Goal: Feedback & Contribution: Contribute content

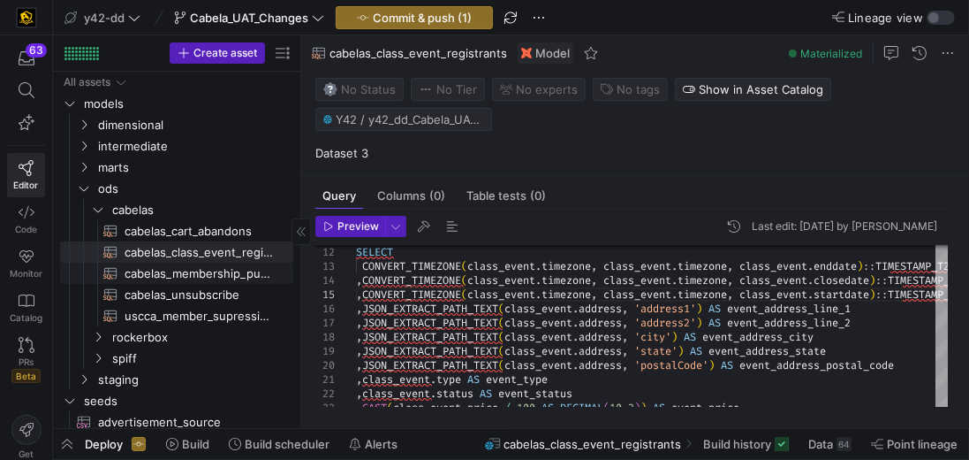
click at [202, 273] on span "cabelas_membership_purchase​​​​​​​​​​" at bounding box center [199, 273] width 148 height 20
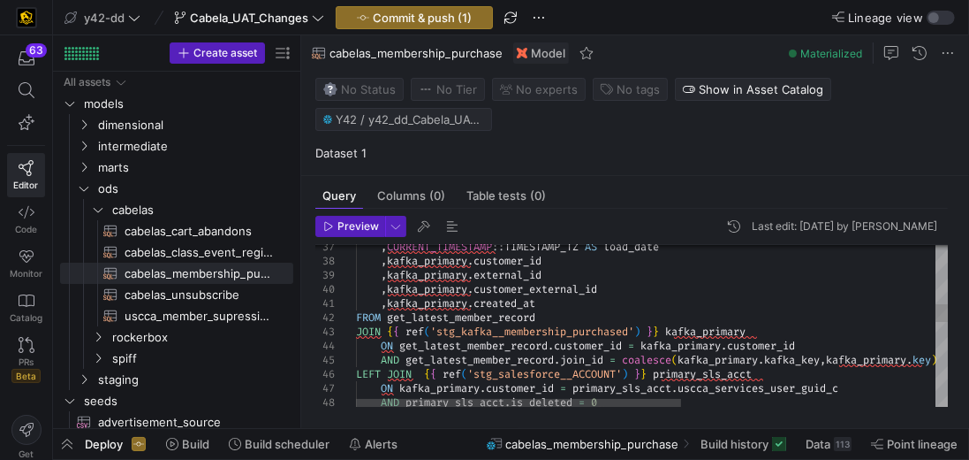
click at [581, 305] on div ", CURRENT_TIMESTAMP :: TIMESTAMP_TZ AS load_date , kafka_primary . customer_id …" at bounding box center [883, 449] width 1055 height 1467
click at [579, 302] on div ", CURRENT_TIMESTAMP :: TIMESTAMP_TZ AS load_date , kafka_primary . customer_id …" at bounding box center [883, 449] width 1055 height 1467
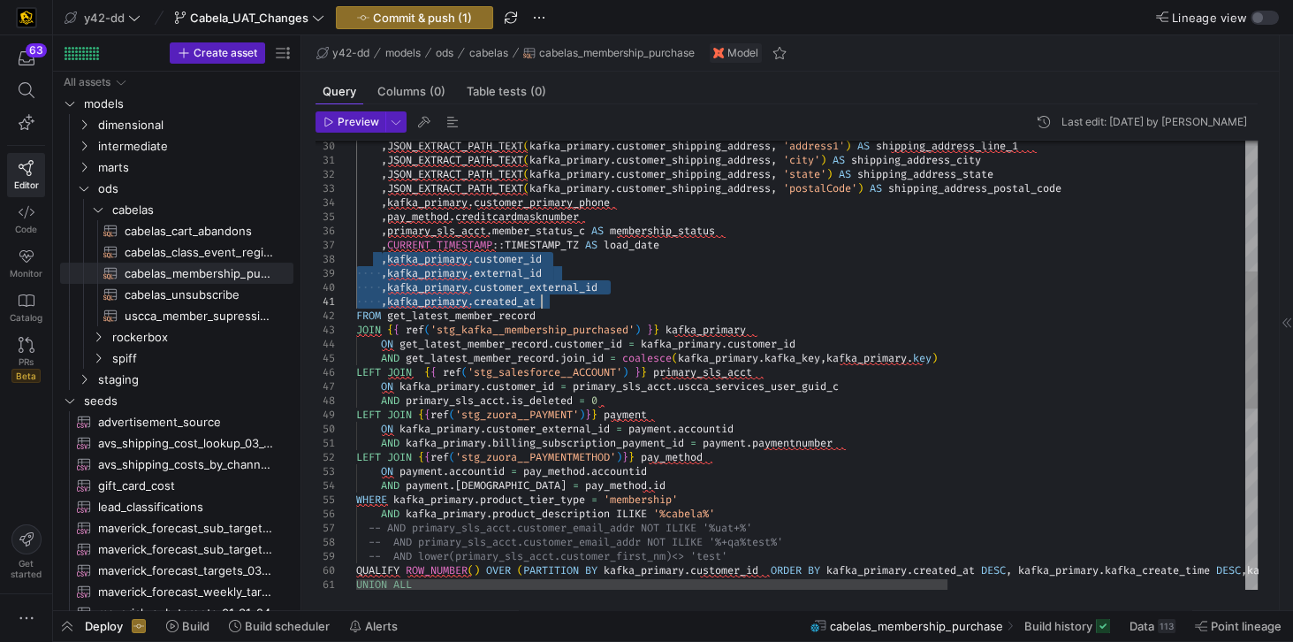
drag, startPoint x: 382, startPoint y: 258, endPoint x: 550, endPoint y: 299, distance: 172.7
click at [550, 299] on div ", CURRENT_TIMESTAMP :: TIMESTAMP_TZ AS load_date , kafka_primary . customer_id …" at bounding box center [1033, 448] width 1355 height 1467
click at [474, 276] on div ", CURRENT_TIMESTAMP :: TIMESTAMP_TZ AS load_date , kafka_primary . customer_id …" at bounding box center [1033, 448] width 1355 height 1467
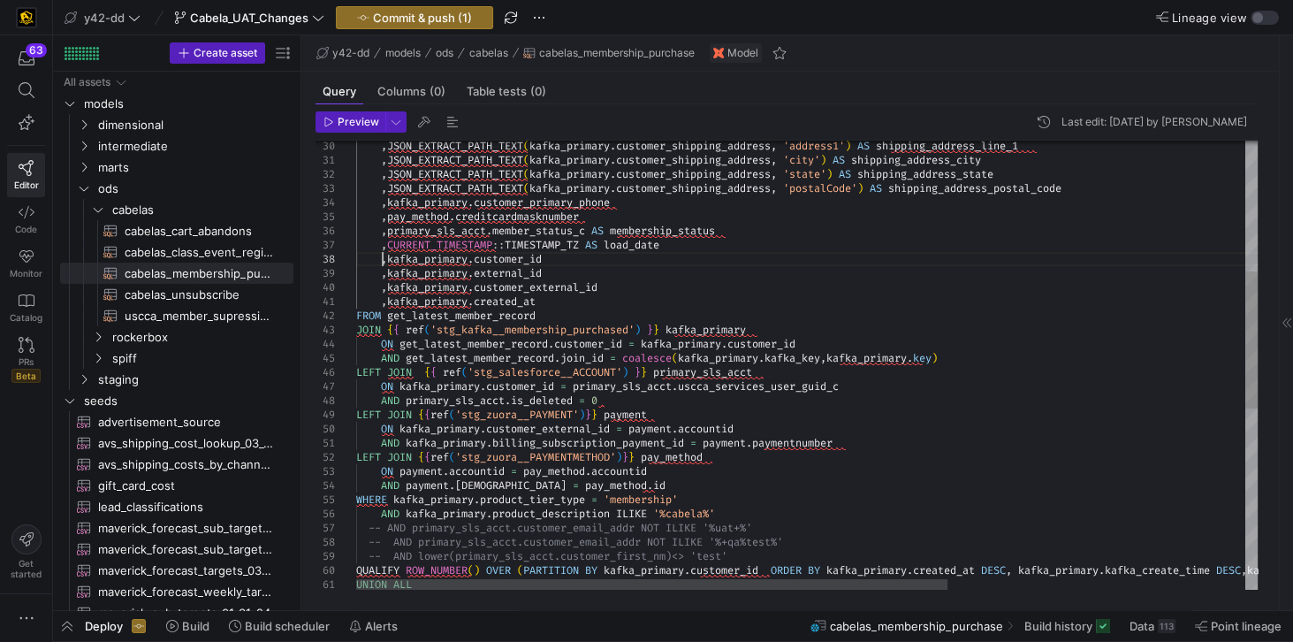
click at [382, 260] on div ", CURRENT_TIMESTAMP :: TIMESTAMP_TZ AS load_date , kafka_primary . customer_id …" at bounding box center [1033, 448] width 1355 height 1467
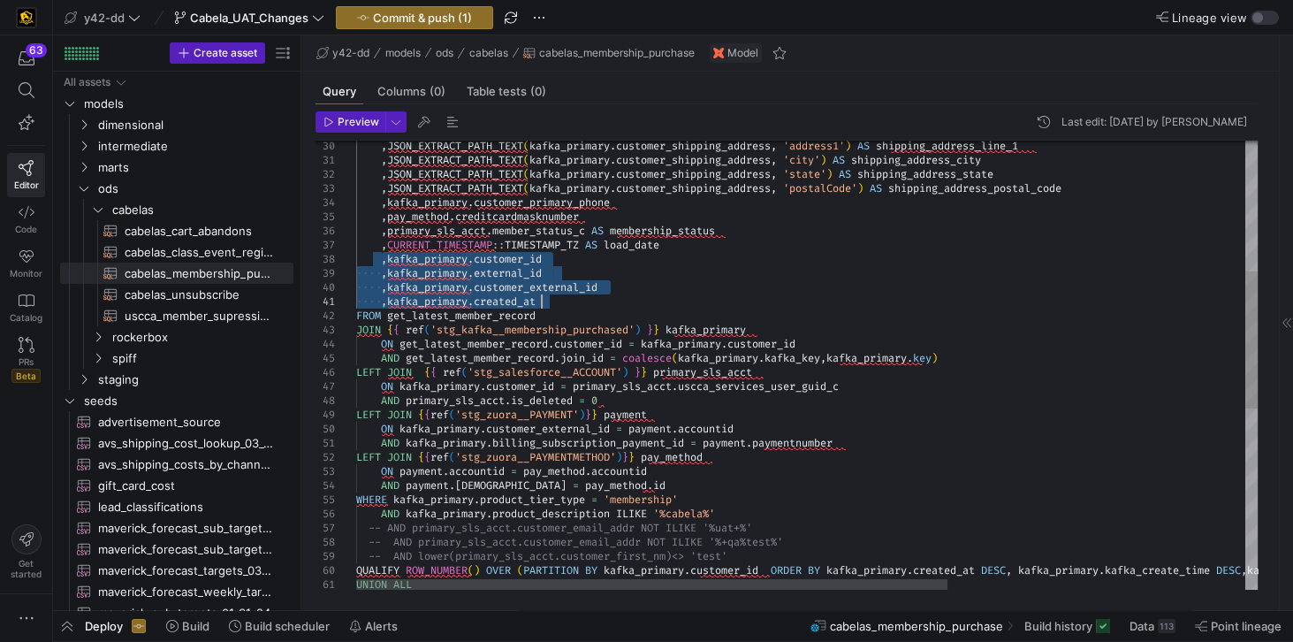
click at [552, 300] on div ", CURRENT_TIMESTAMP :: TIMESTAMP_TZ AS load_date , kafka_primary . customer_id …" at bounding box center [1033, 448] width 1355 height 1467
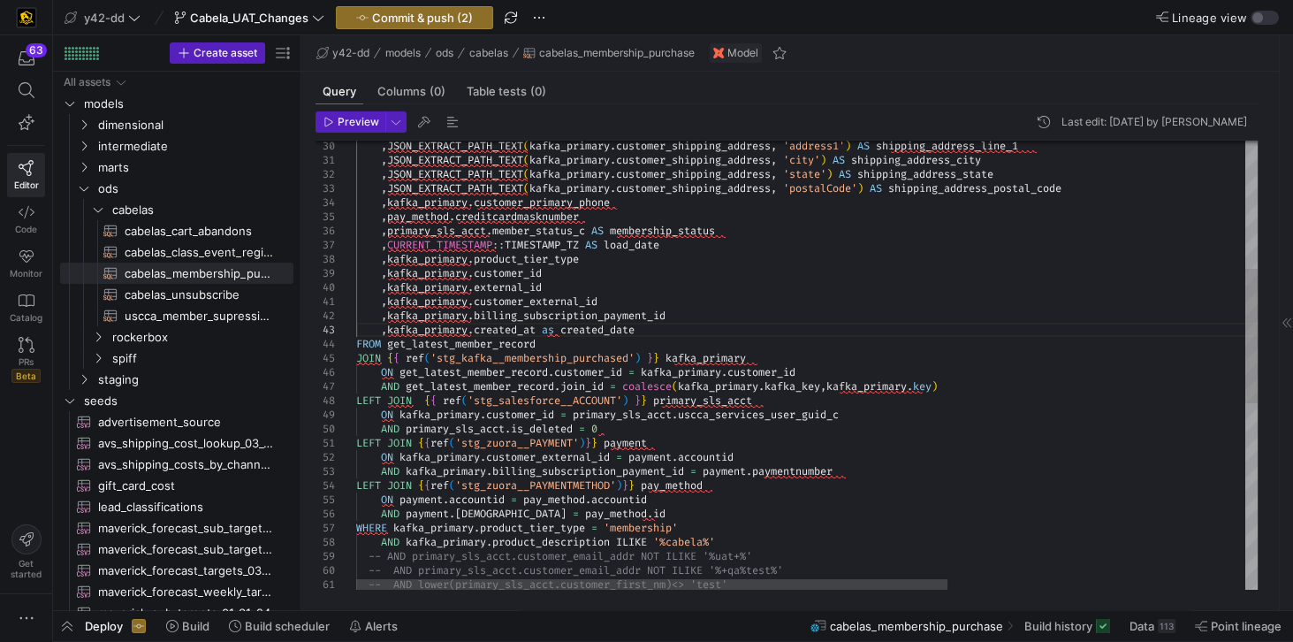
click at [555, 328] on div ", CURRENT_TIMESTAMP :: TIMESTAMP_TZ AS load_date , kafka_primary . product_tier…" at bounding box center [1033, 462] width 1355 height 1495
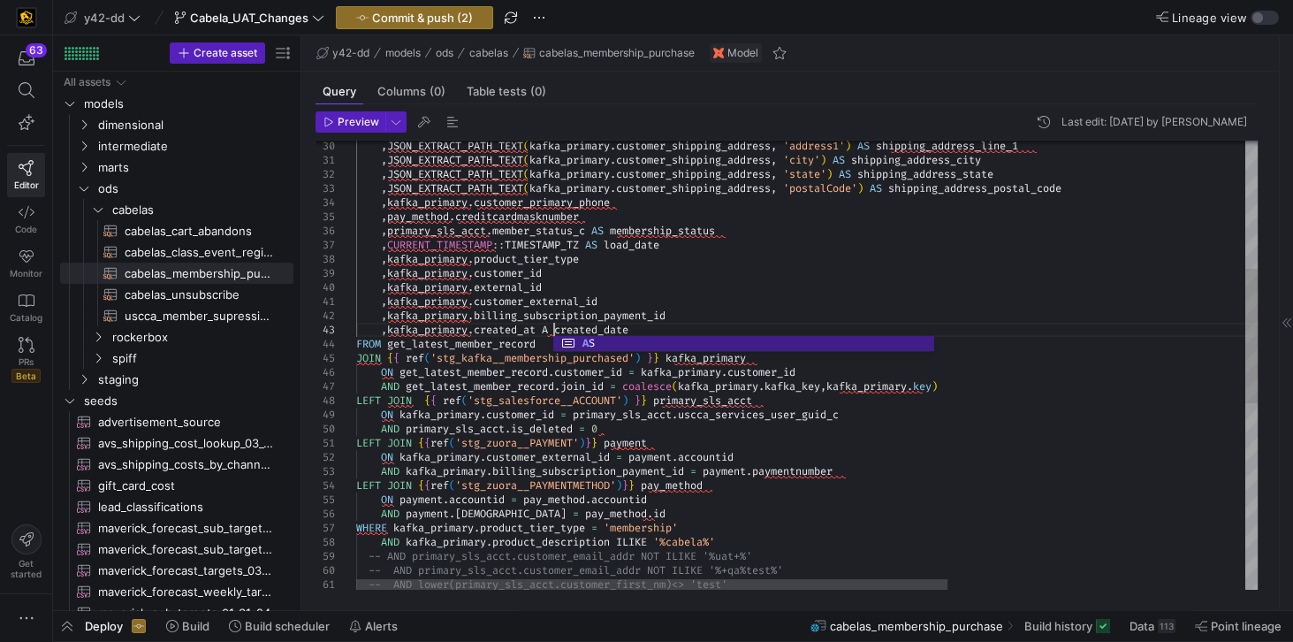
scroll to position [28, 203]
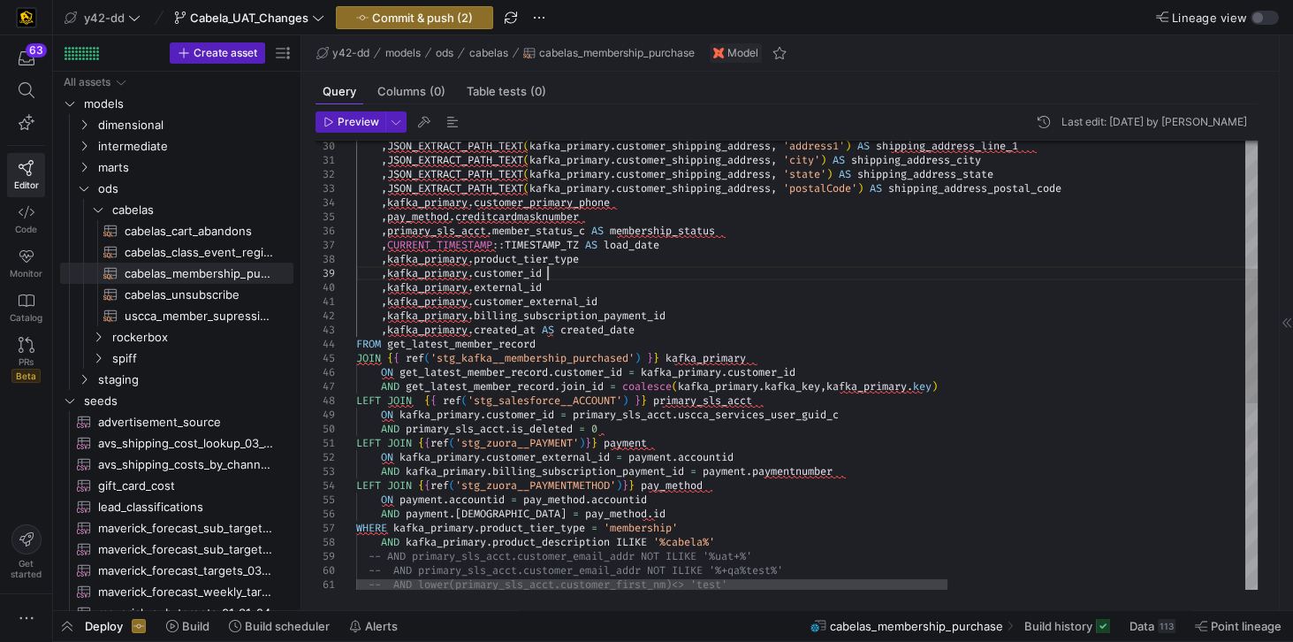
click at [682, 274] on div ", CURRENT_TIMESTAMP :: TIMESTAMP_TZ AS load_date , kafka_primary . product_tier…" at bounding box center [1033, 462] width 1355 height 1495
click at [535, 375] on div ", CURRENT_TIMESTAMP :: TIMESTAMP_TZ AS load_date , kafka_primary . product_tier…" at bounding box center [1033, 462] width 1355 height 1495
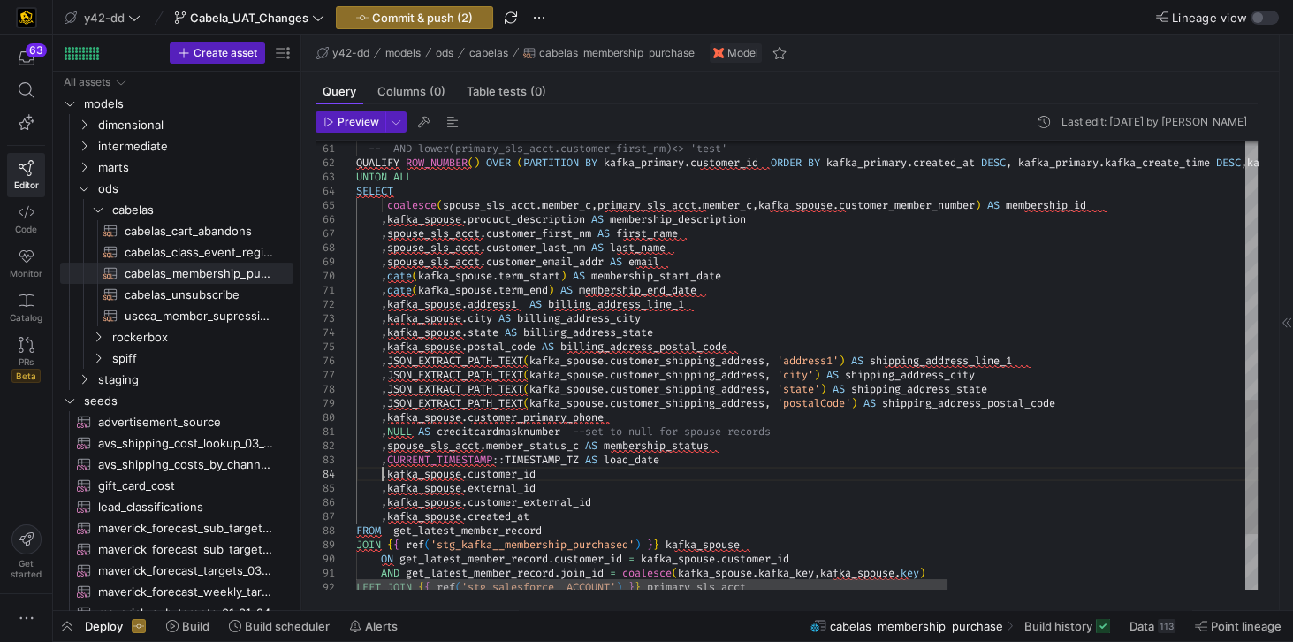
click at [384, 459] on div "-- AND primary_sls_acct.customer_email_addr NOT I LIKE '%+qa%test%' -- AND lowe…" at bounding box center [1033, 26] width 1355 height 1495
click at [538, 459] on div "-- AND primary_sls_acct.customer_email_addr NOT I LIKE '%+qa%test%' -- AND lowe…" at bounding box center [1033, 26] width 1355 height 1495
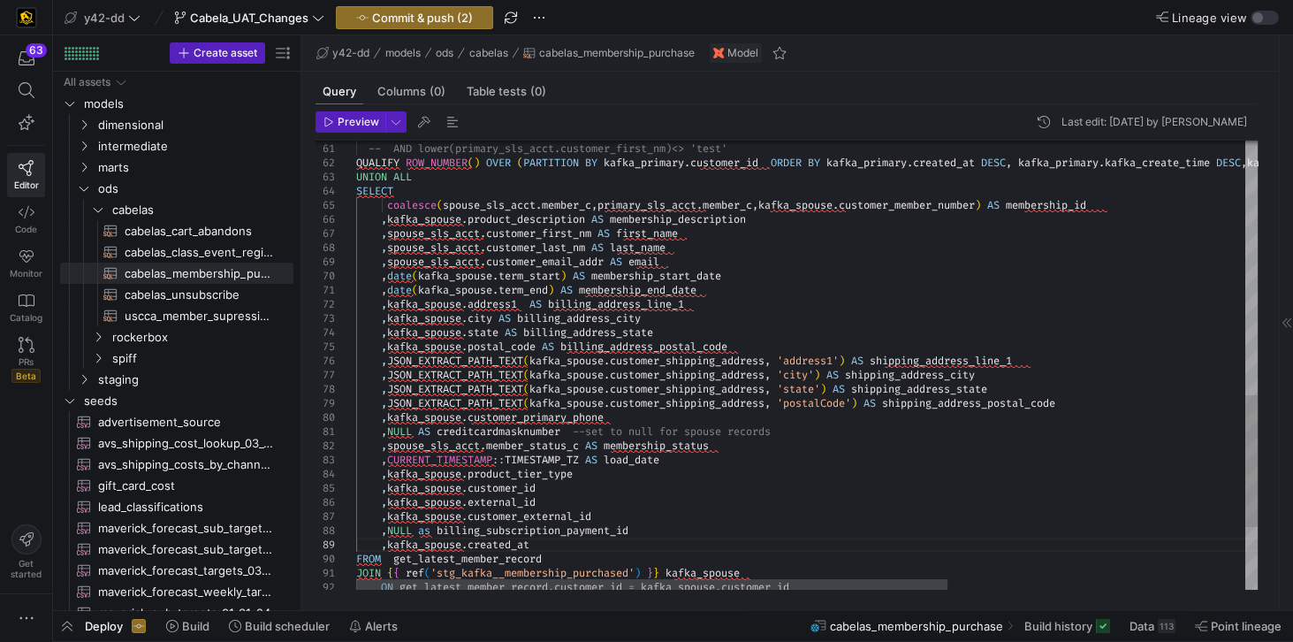
click at [425, 459] on div "-- AND primary_sls_acct.customer_email_addr NOT I LIKE '%+qa%test%' -- AND lowe…" at bounding box center [1033, 40] width 1355 height 1523
click at [540, 459] on div "-- AND primary_sls_acct.customer_email_addr NOT I LIKE '%+qa%test%' -- AND lowe…" at bounding box center [1033, 40] width 1355 height 1523
click at [429, 459] on div "-- AND primary_sls_acct.customer_email_addr NOT I LIKE '%+qa%test%' -- AND lowe…" at bounding box center [1033, 40] width 1355 height 1523
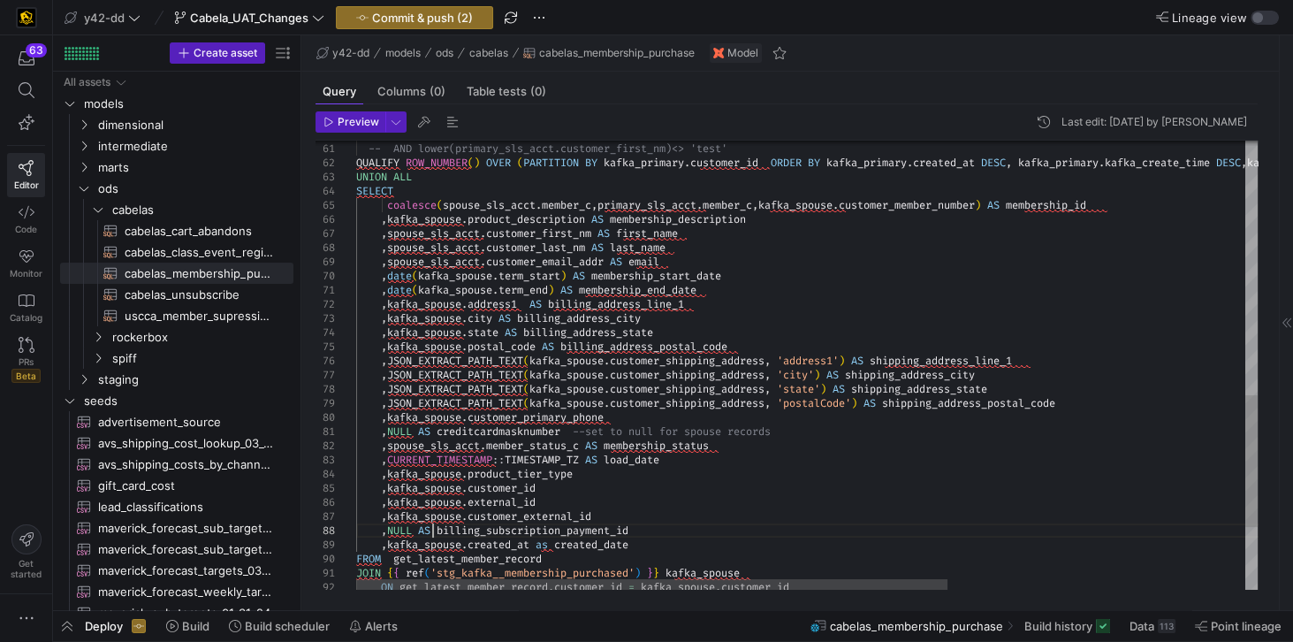
click at [429, 459] on div "-- AND primary_sls_acct.customer_email_addr NOT I LIKE '%+qa%test%' -- AND lowe…" at bounding box center [1033, 40] width 1355 height 1523
click at [549, 459] on div "-- AND primary_sls_acct.customer_email_addr NOT I LIKE '%+qa%test%' -- AND lowe…" at bounding box center [1033, 40] width 1355 height 1523
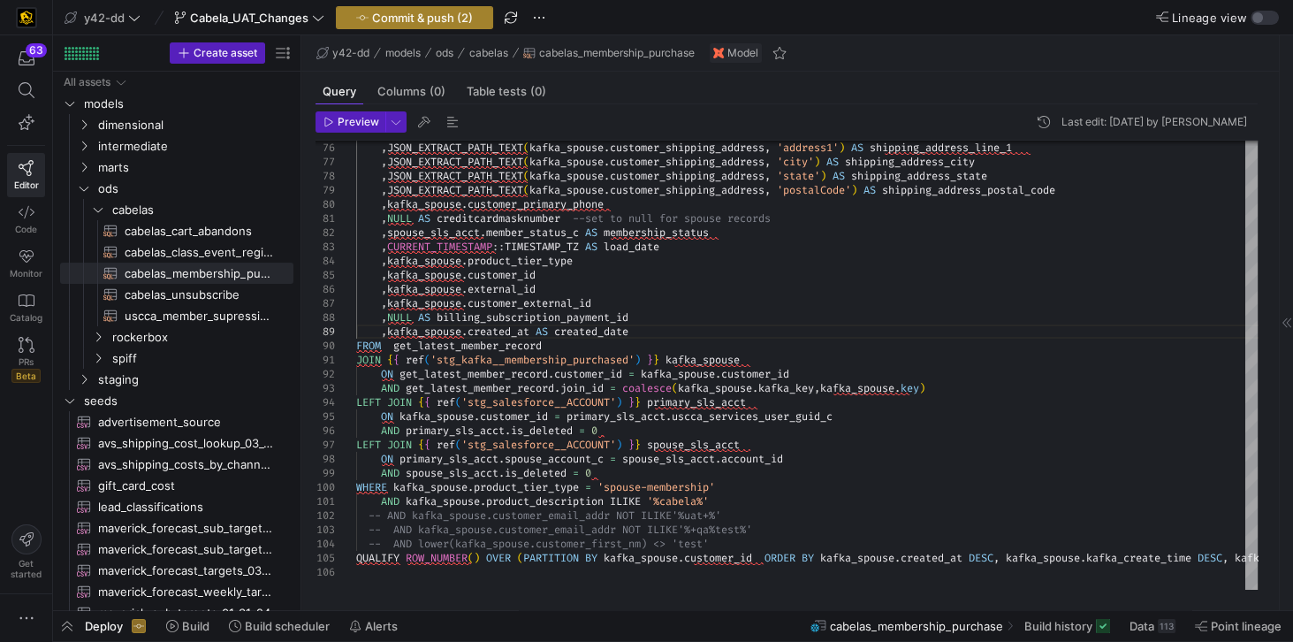
type textarea ",NULL AS creditcardmasknumber --set to null for spouse records ,spouse_sls_acct…"
click at [377, 9] on span "button" at bounding box center [415, 17] width 156 height 21
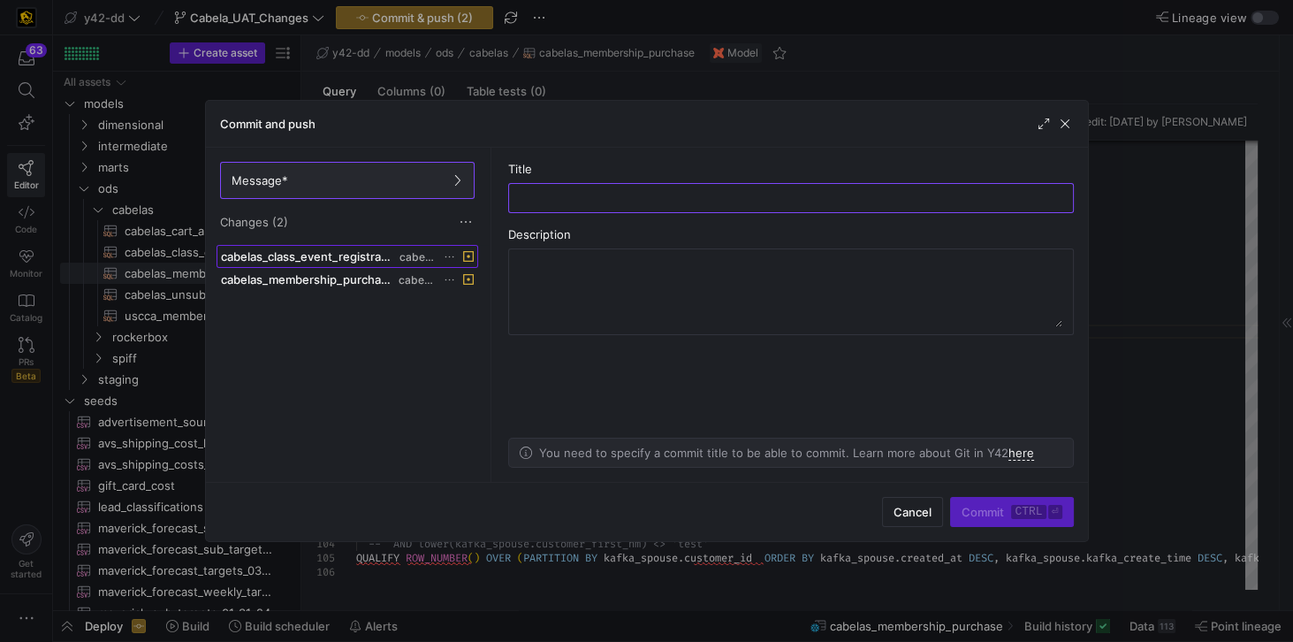
click at [410, 254] on span "cabelas" at bounding box center [416, 257] width 35 height 12
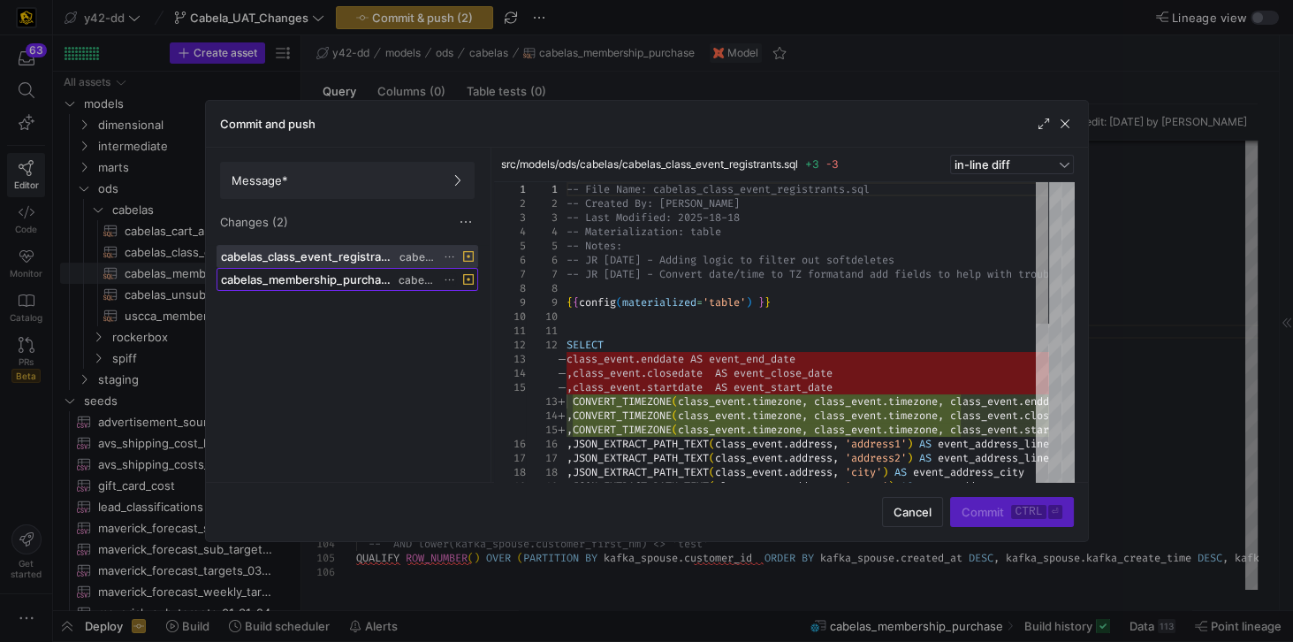
click at [406, 269] on span at bounding box center [347, 279] width 260 height 21
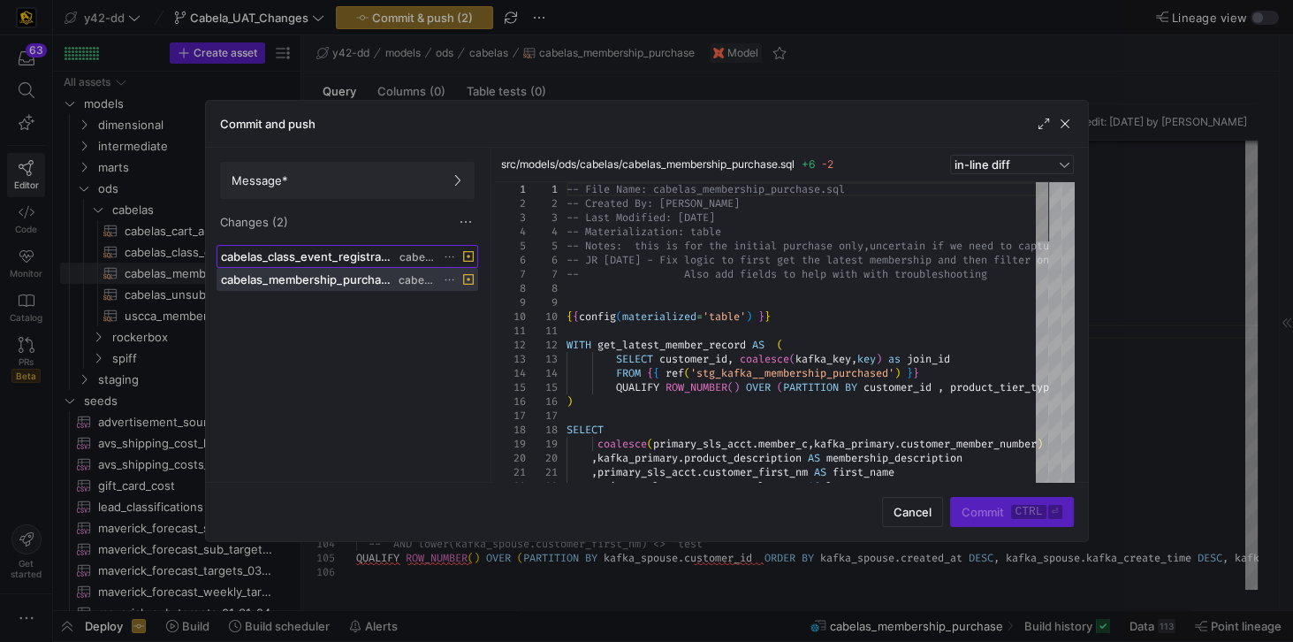
click at [406, 251] on span "cabelas" at bounding box center [416, 257] width 35 height 12
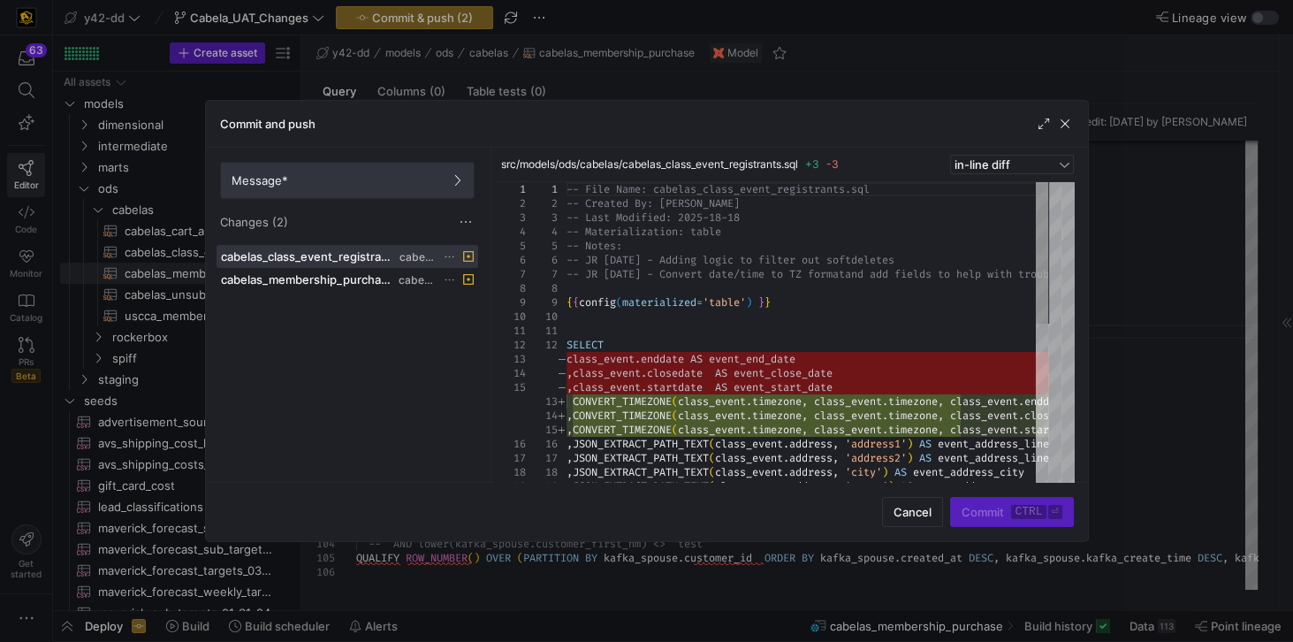
click at [355, 192] on span at bounding box center [347, 180] width 253 height 35
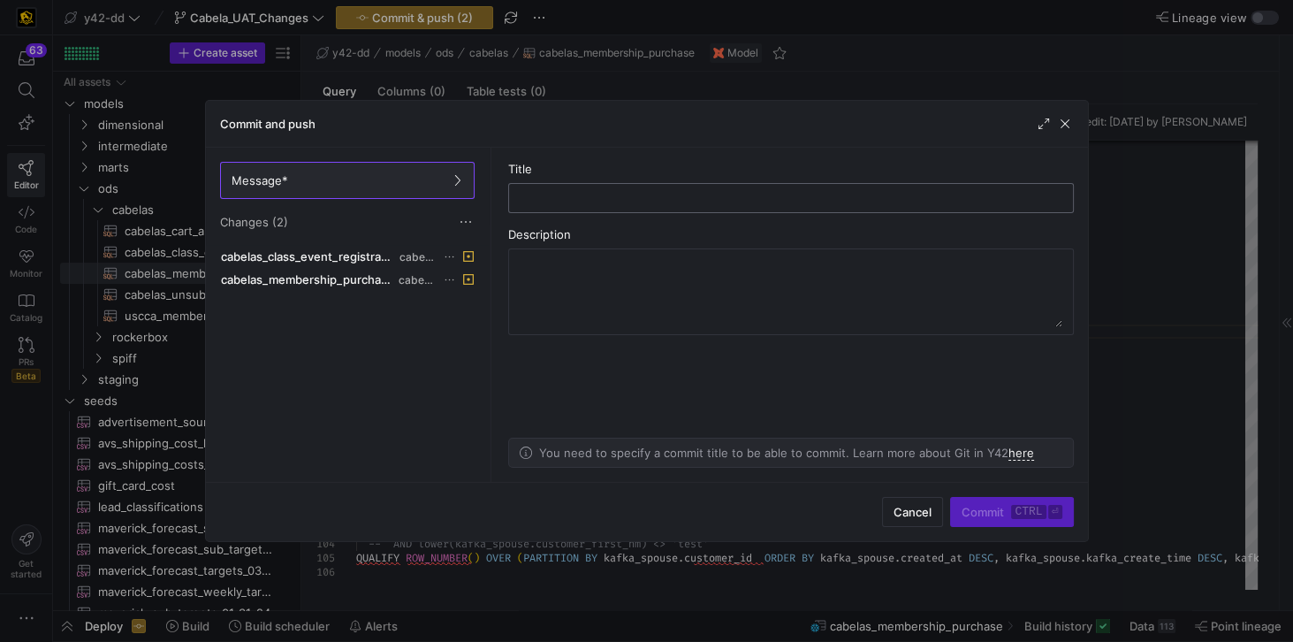
click at [599, 196] on input "text" at bounding box center [790, 198] width 535 height 14
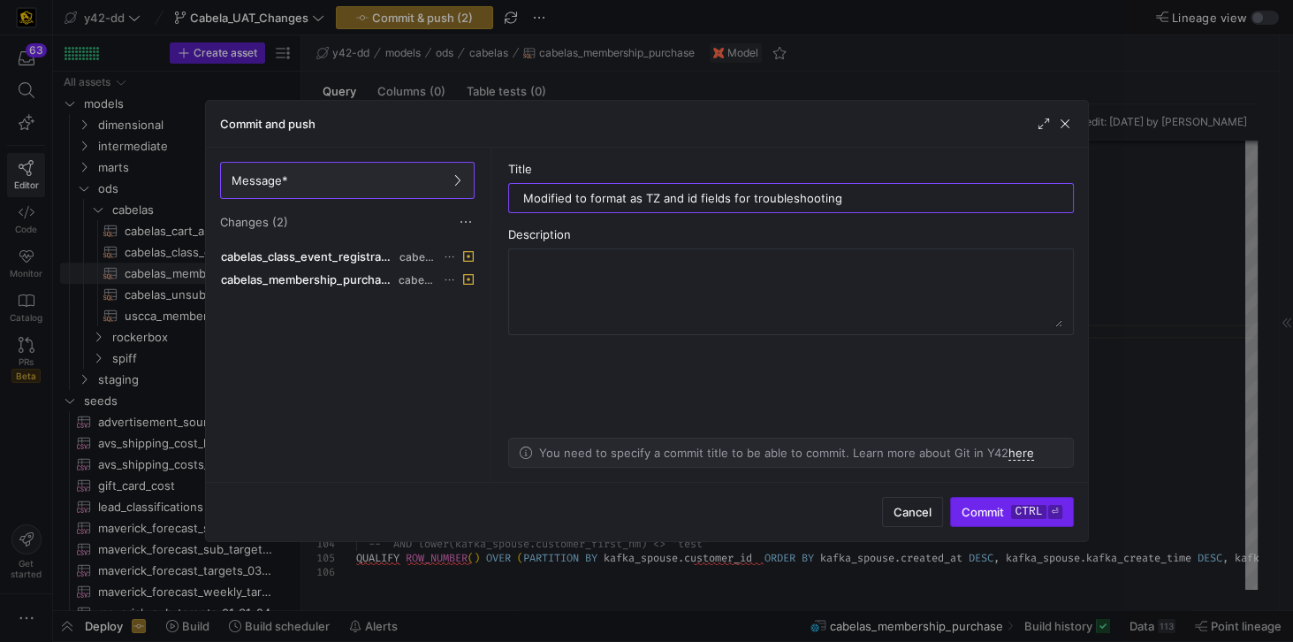
type input "Modified to format as TZ and id fields for troubleshooting"
click at [968, 459] on span "Commit ctrl ⏎" at bounding box center [1011, 512] width 100 height 14
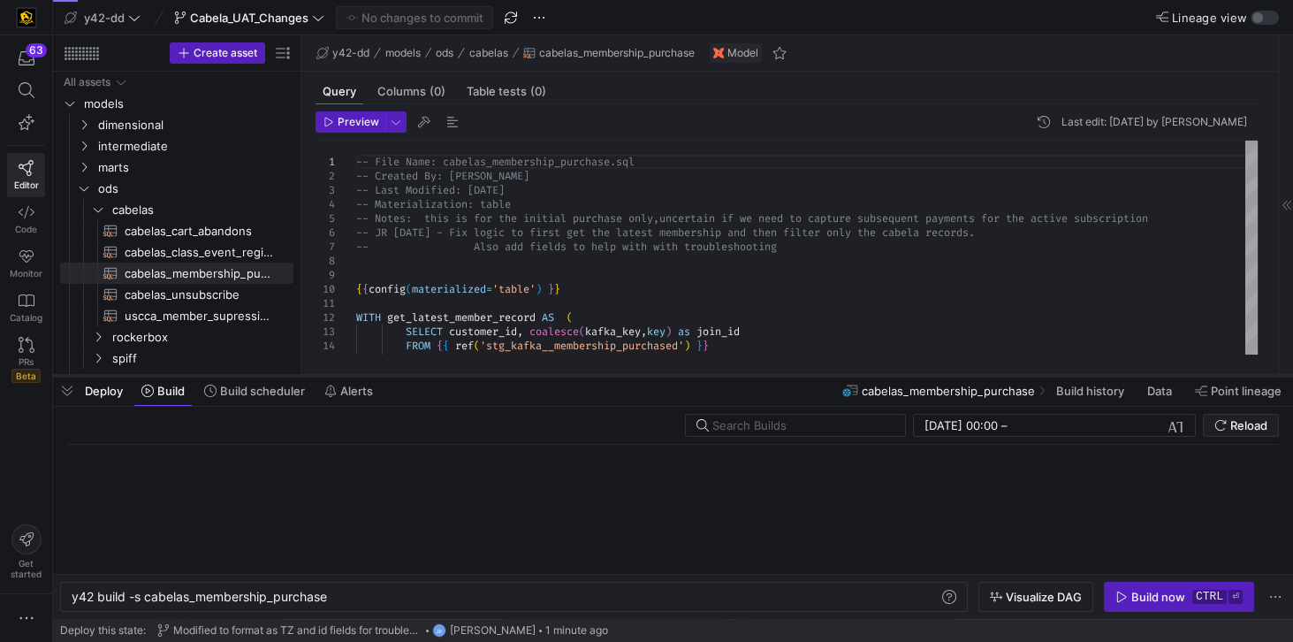
drag, startPoint x: 529, startPoint y: 611, endPoint x: 560, endPoint y: 375, distance: 238.8
click at [560, 375] on div at bounding box center [673, 375] width 1240 height 7
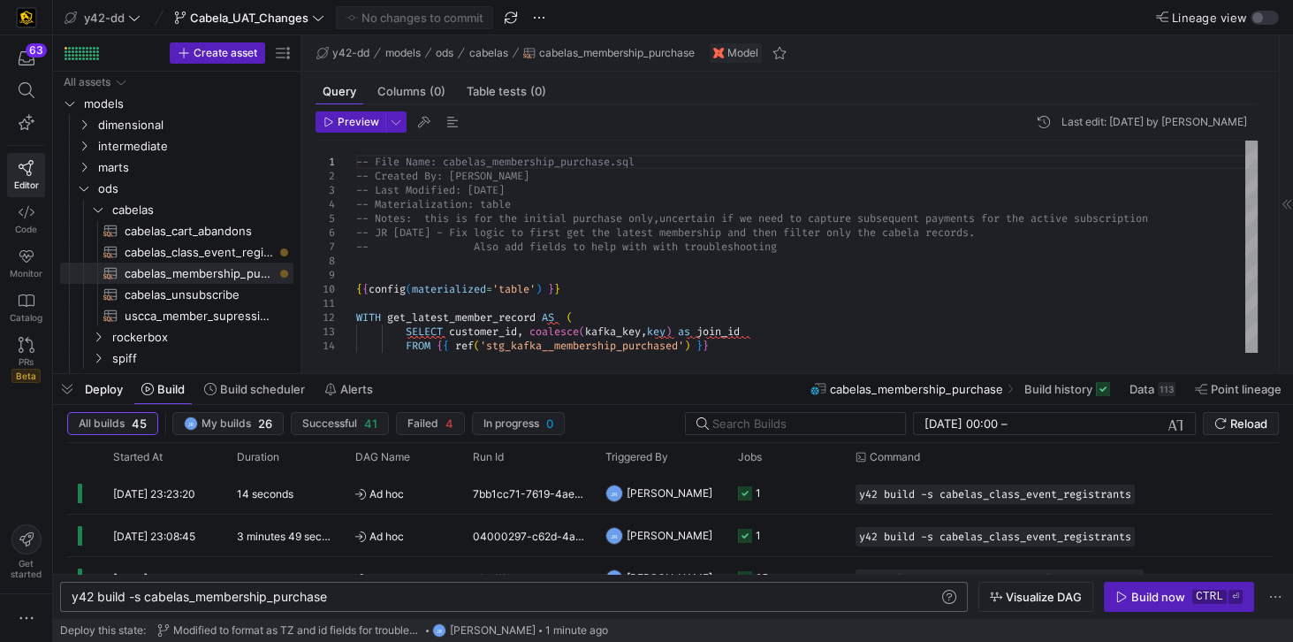
click at [366, 601] on div "y42 build -s cabelas_membership_purchase" at bounding box center [507, 596] width 870 height 14
drag, startPoint x: 366, startPoint y: 601, endPoint x: 48, endPoint y: 587, distance: 318.4
click at [72, 589] on div "y42 build -s cabelas_membership_purchase" at bounding box center [507, 596] width 870 height 14
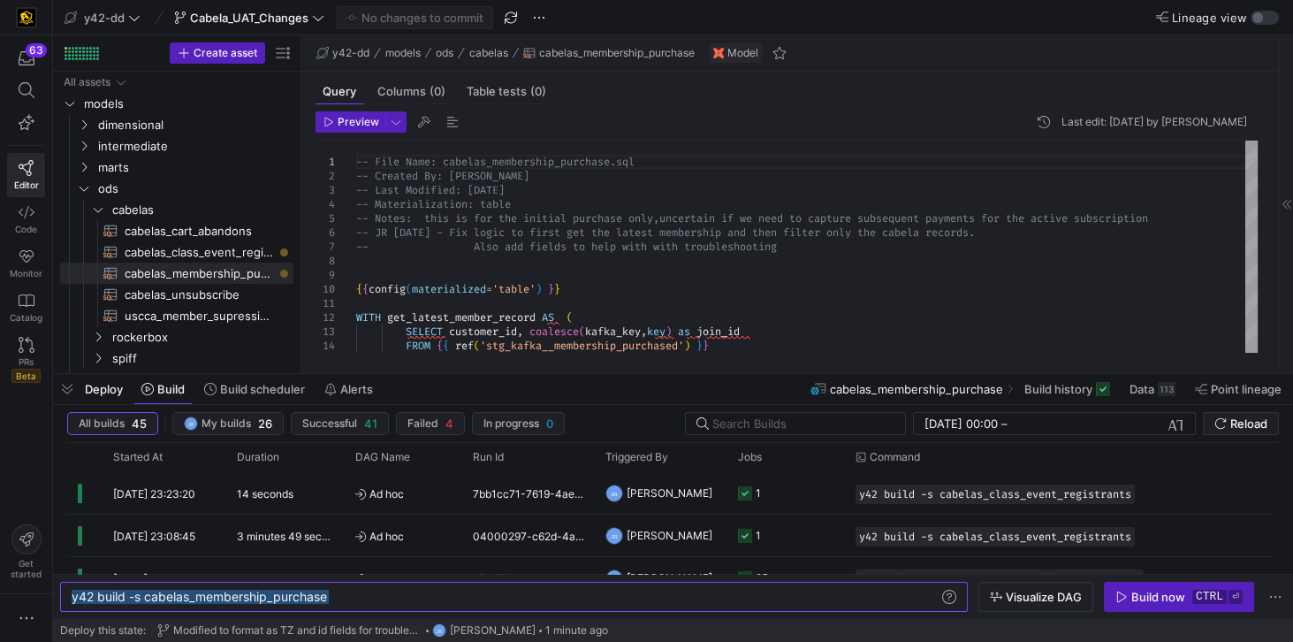
type textarea "y42 build -s +cabelas_membership_purchase +uscca_member_supression +cabelas_cla…"
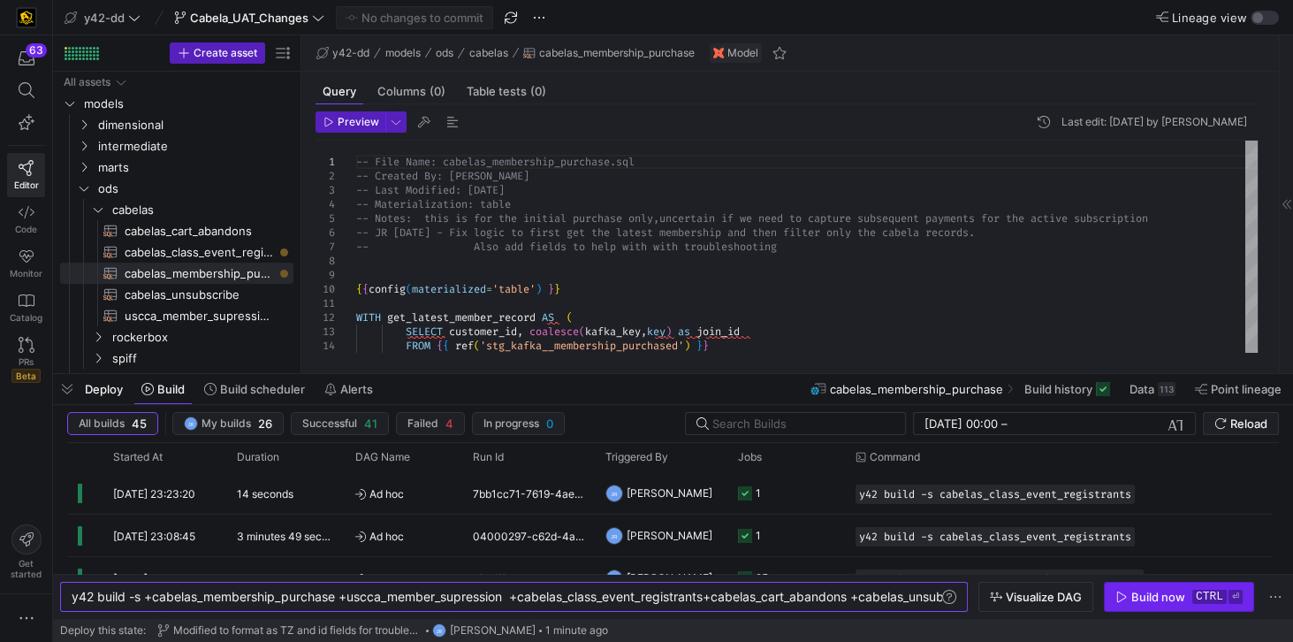
click at [1168, 604] on span "button" at bounding box center [1179, 596] width 148 height 28
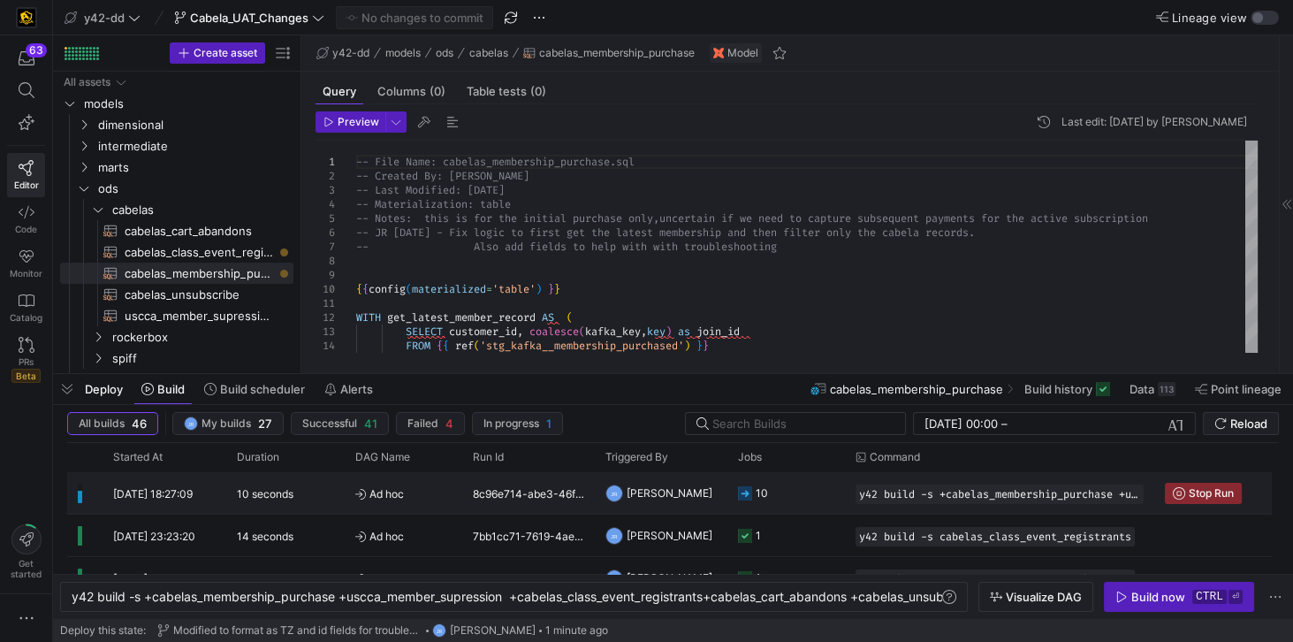
click at [500, 491] on div "8c96e714-abe3-46f6-8c0d-e7aae04df437" at bounding box center [528, 493] width 133 height 42
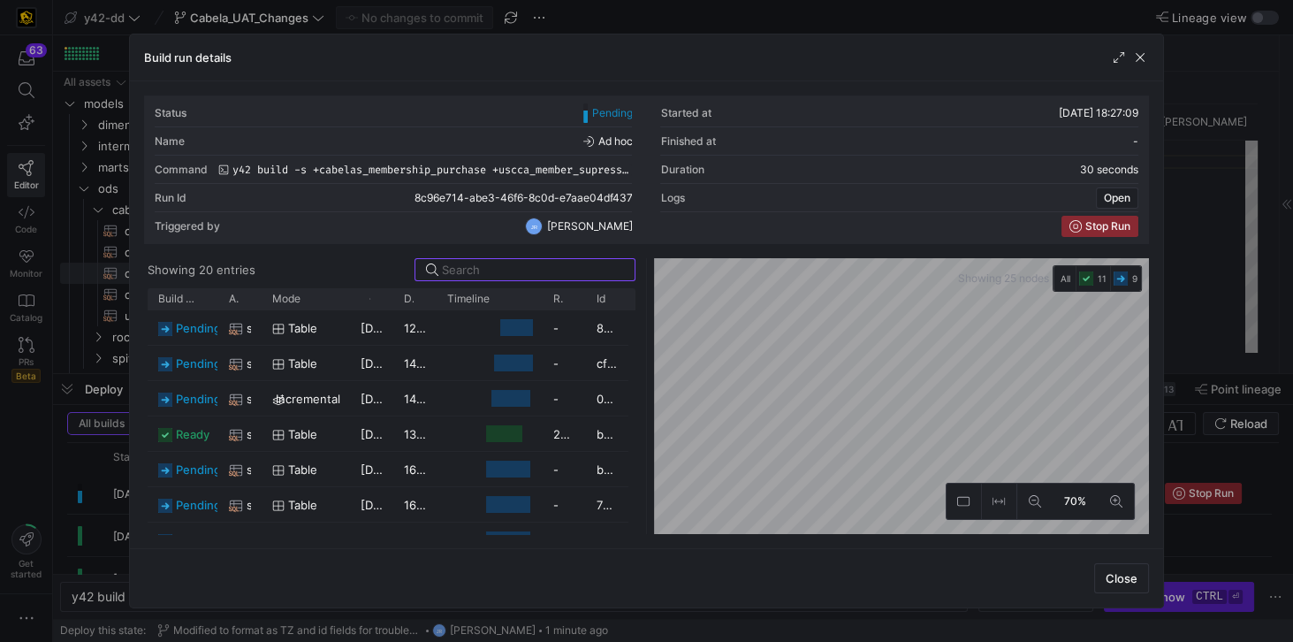
scroll to position [258, 0]
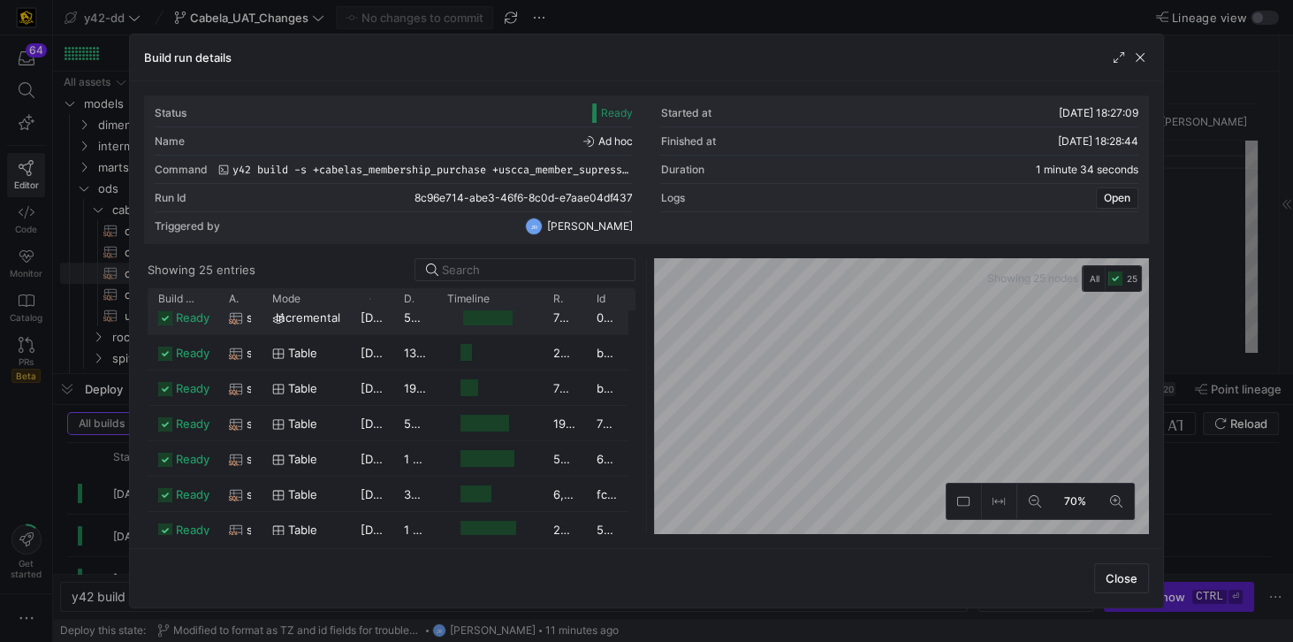
click at [262, 320] on div "incremental" at bounding box center [306, 317] width 88 height 34
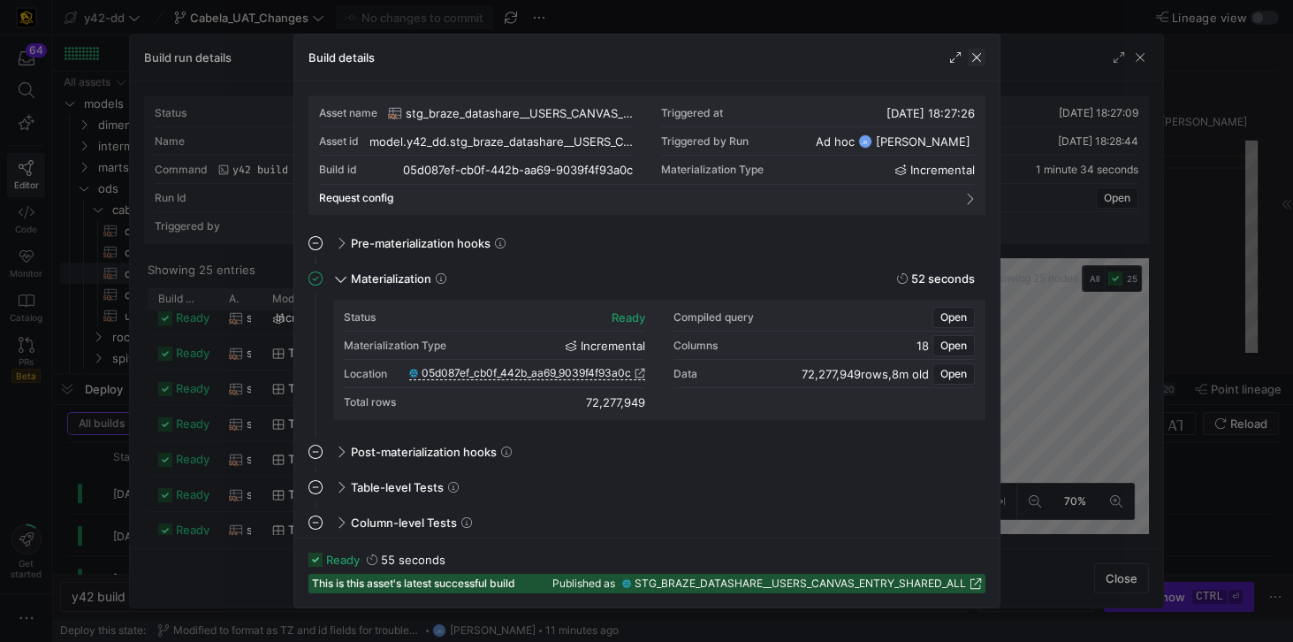
click at [976, 60] on span "button" at bounding box center [977, 58] width 18 height 18
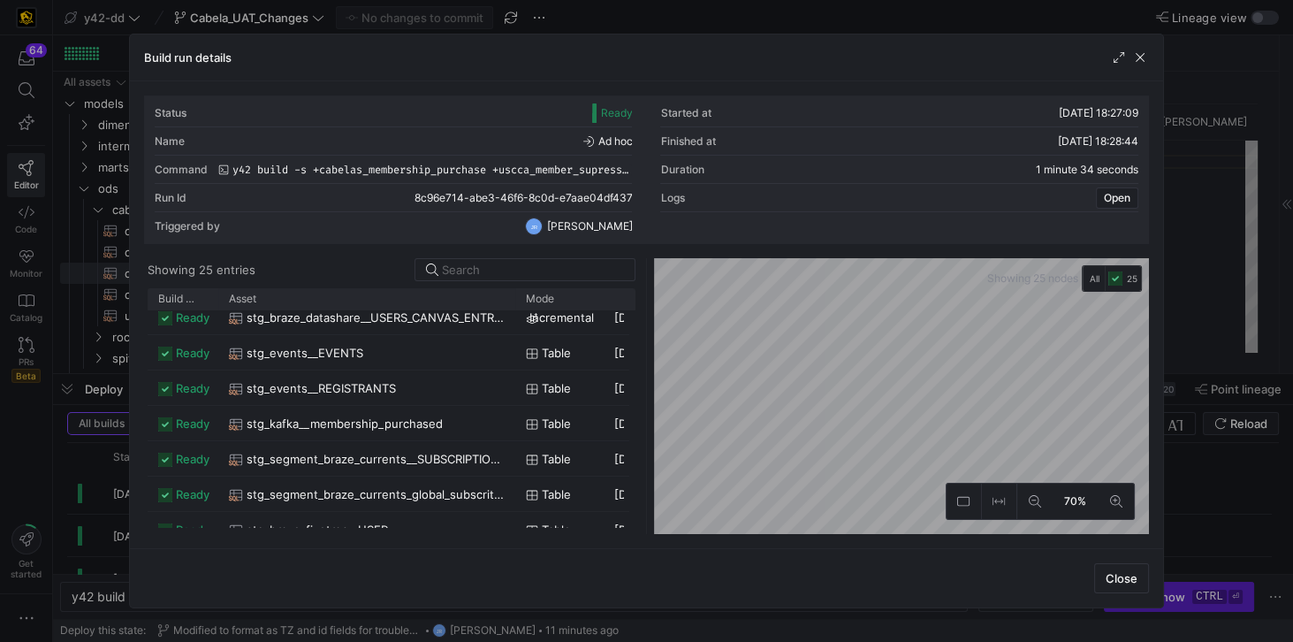
drag, startPoint x: 260, startPoint y: 298, endPoint x: 513, endPoint y: 342, distance: 257.4
click at [513, 342] on div "Build status Asset Mode 1" at bounding box center [392, 411] width 488 height 246
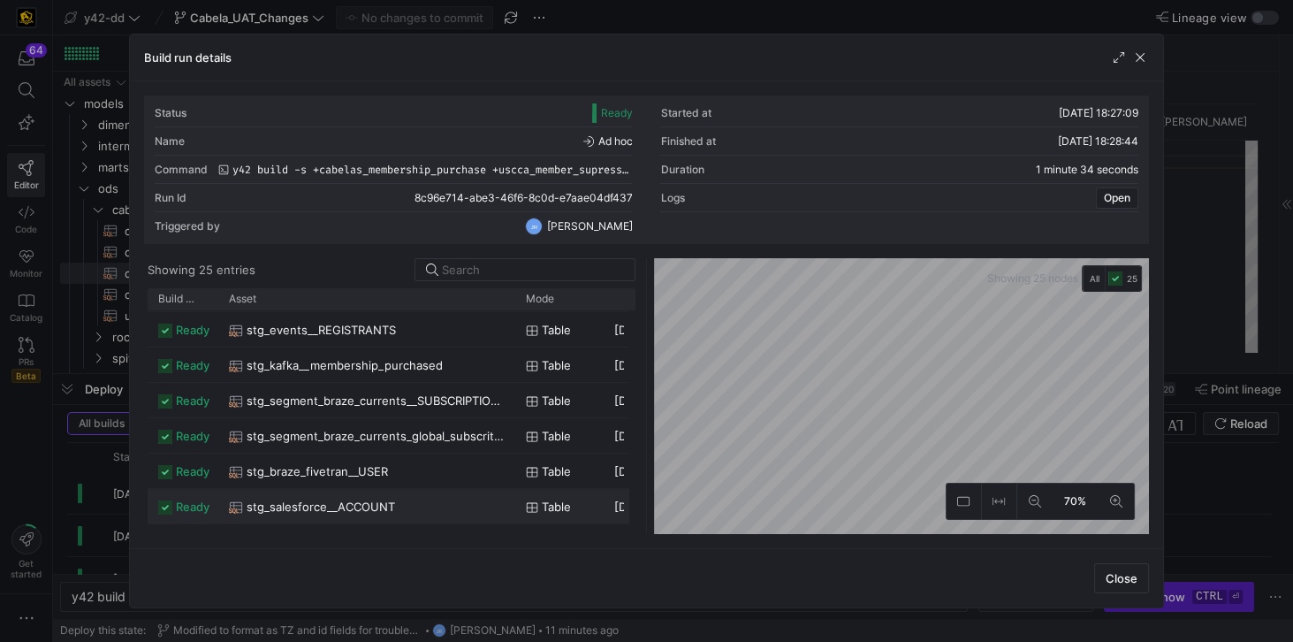
scroll to position [0, 0]
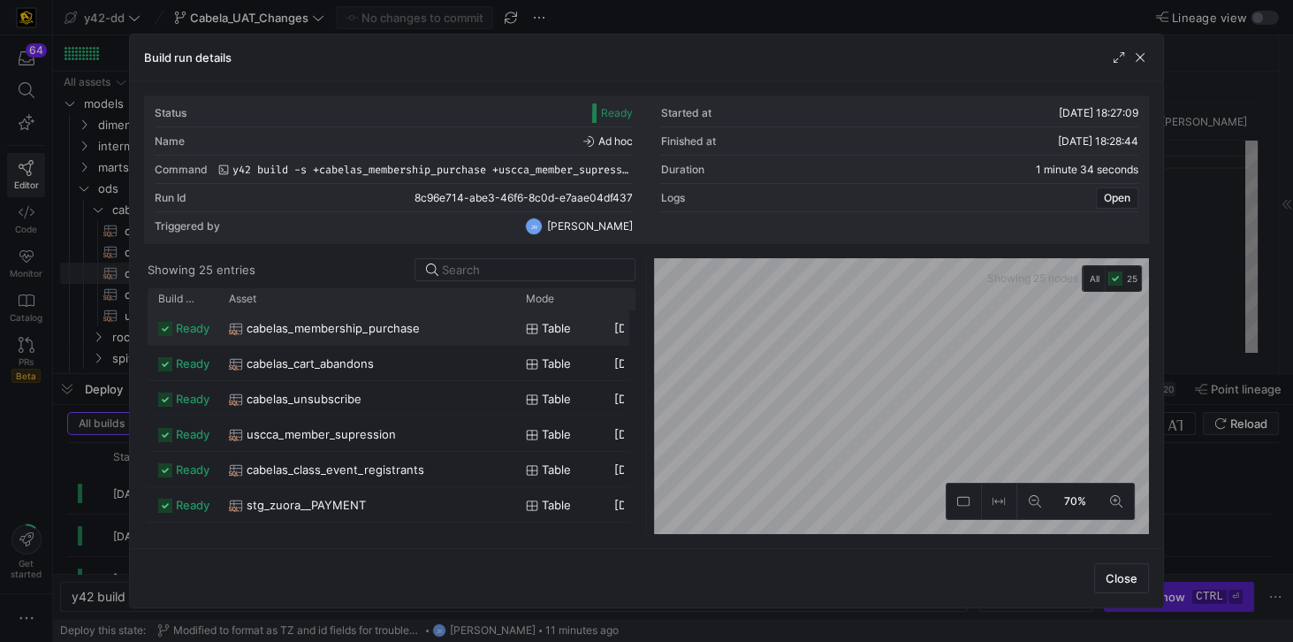
click at [376, 330] on span "cabelas_membership_purchase" at bounding box center [333, 328] width 173 height 34
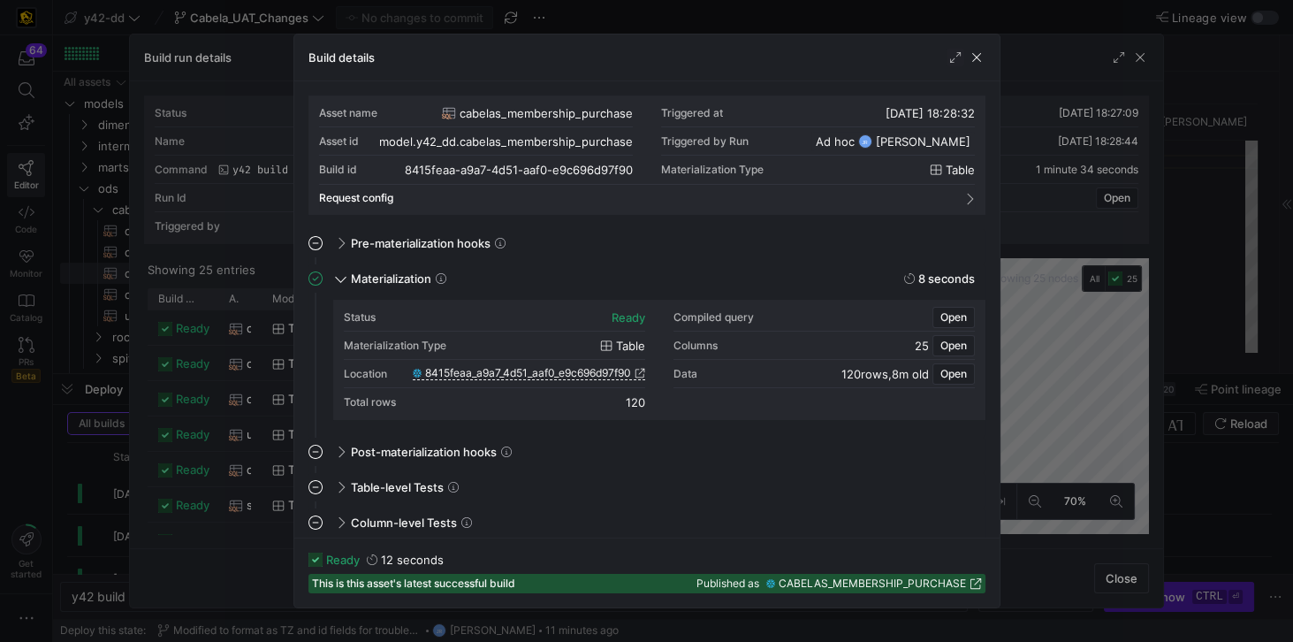
click at [888, 580] on span "CABELAS_MEMBERSHIP_PURCHASE" at bounding box center [872, 583] width 187 height 12
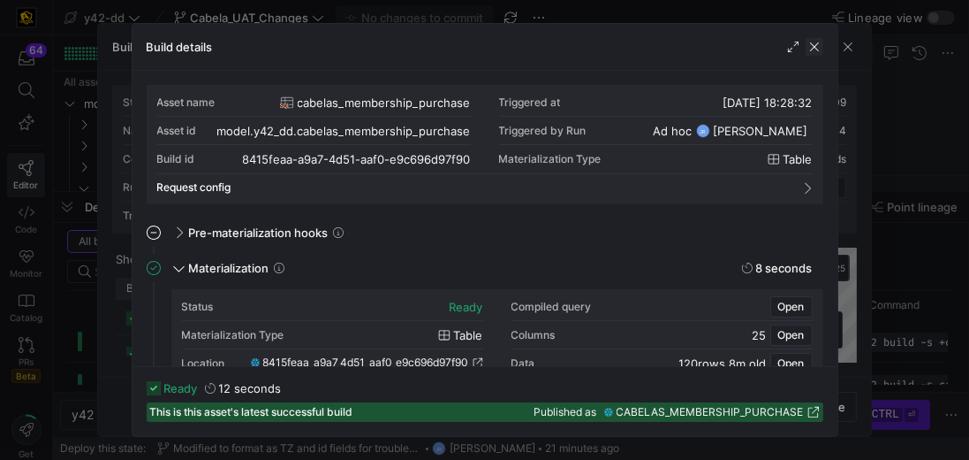
click at [813, 46] on span "button" at bounding box center [815, 47] width 18 height 18
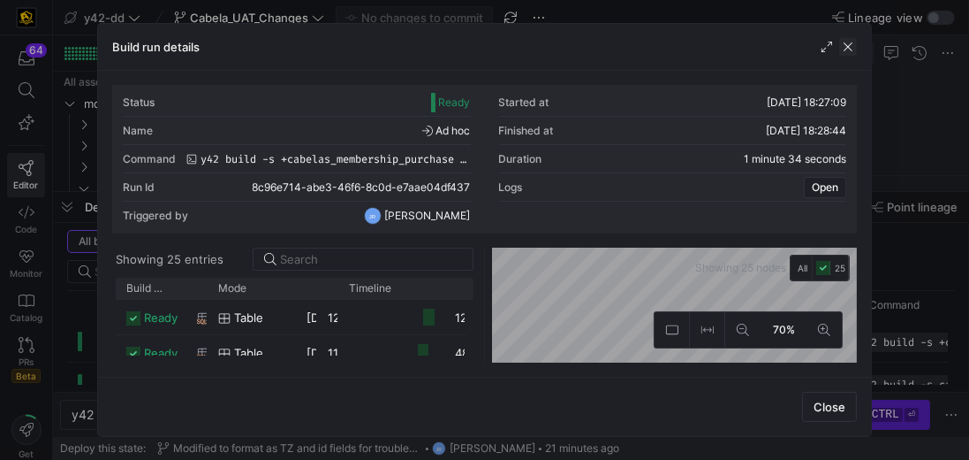
click at [853, 44] on span "button" at bounding box center [848, 47] width 18 height 18
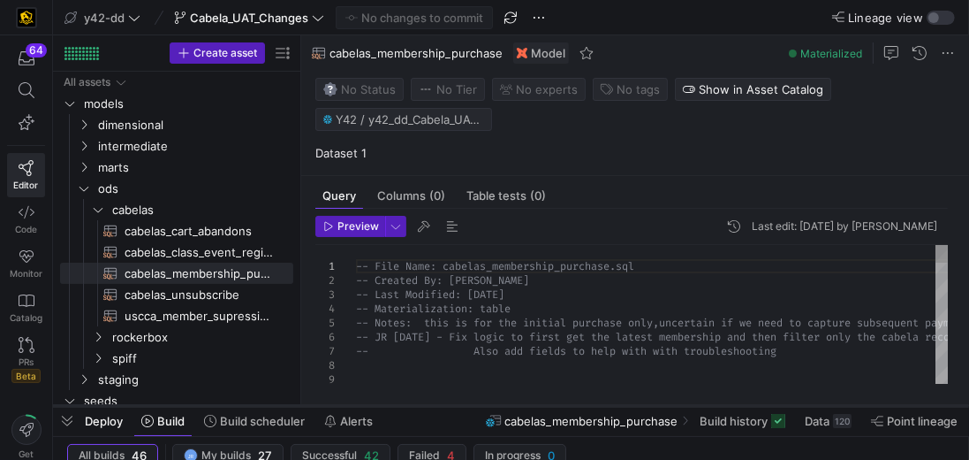
drag, startPoint x: 365, startPoint y: 193, endPoint x: 345, endPoint y: 406, distance: 214.8
click at [345, 406] on div at bounding box center [511, 405] width 916 height 7
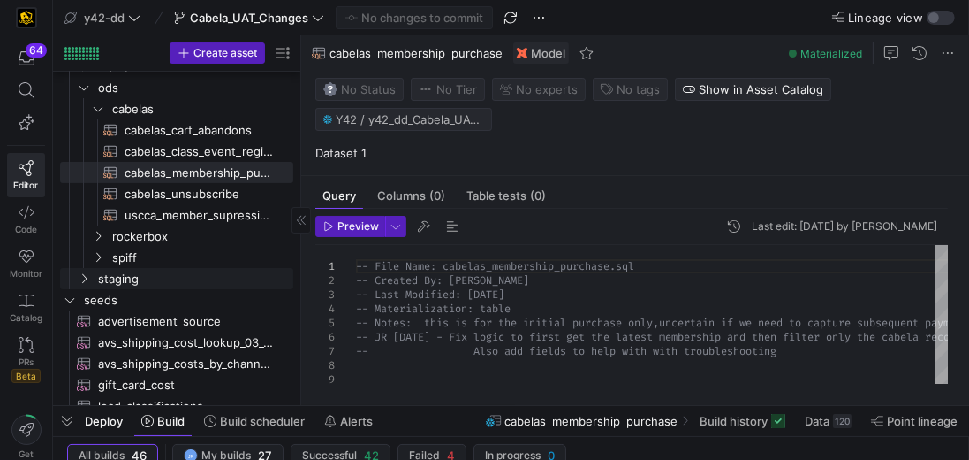
scroll to position [50, 0]
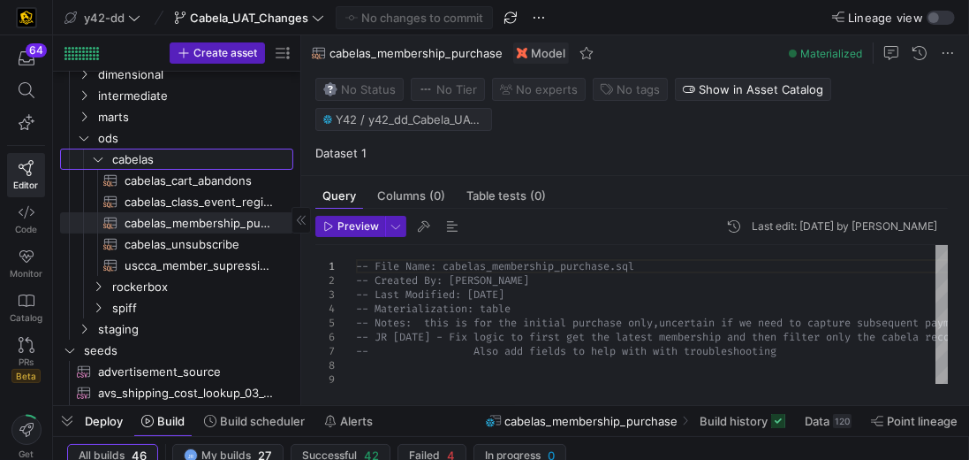
click at [178, 168] on link "cabelas" at bounding box center [176, 158] width 233 height 21
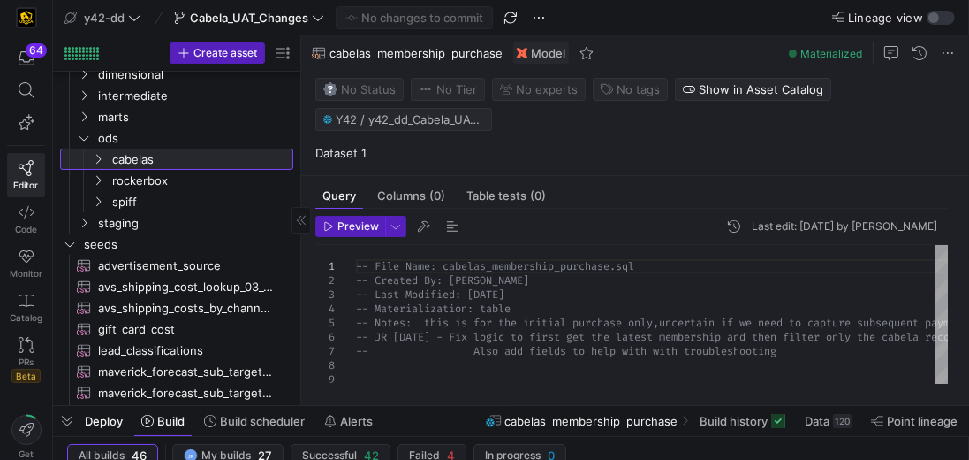
click at [178, 168] on link "cabelas" at bounding box center [176, 158] width 233 height 21
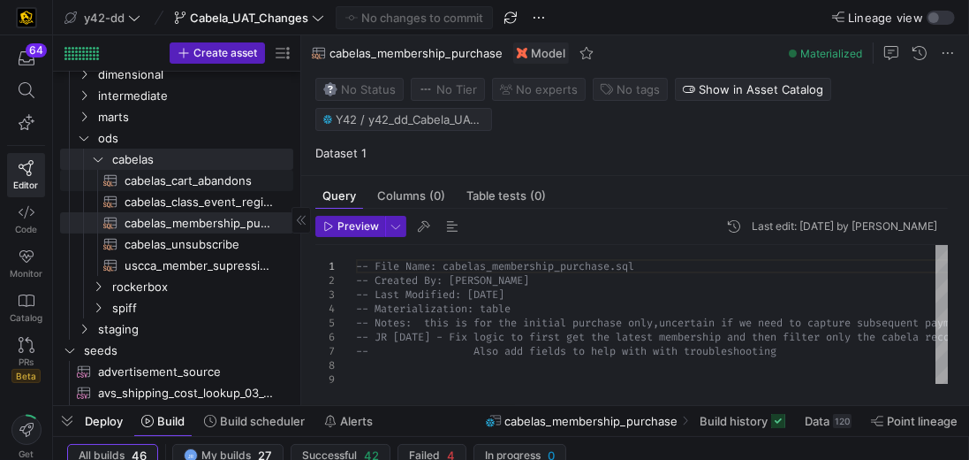
click at [178, 175] on span "cabelas_cart_abandons​​​​​​​​​​" at bounding box center [199, 181] width 148 height 20
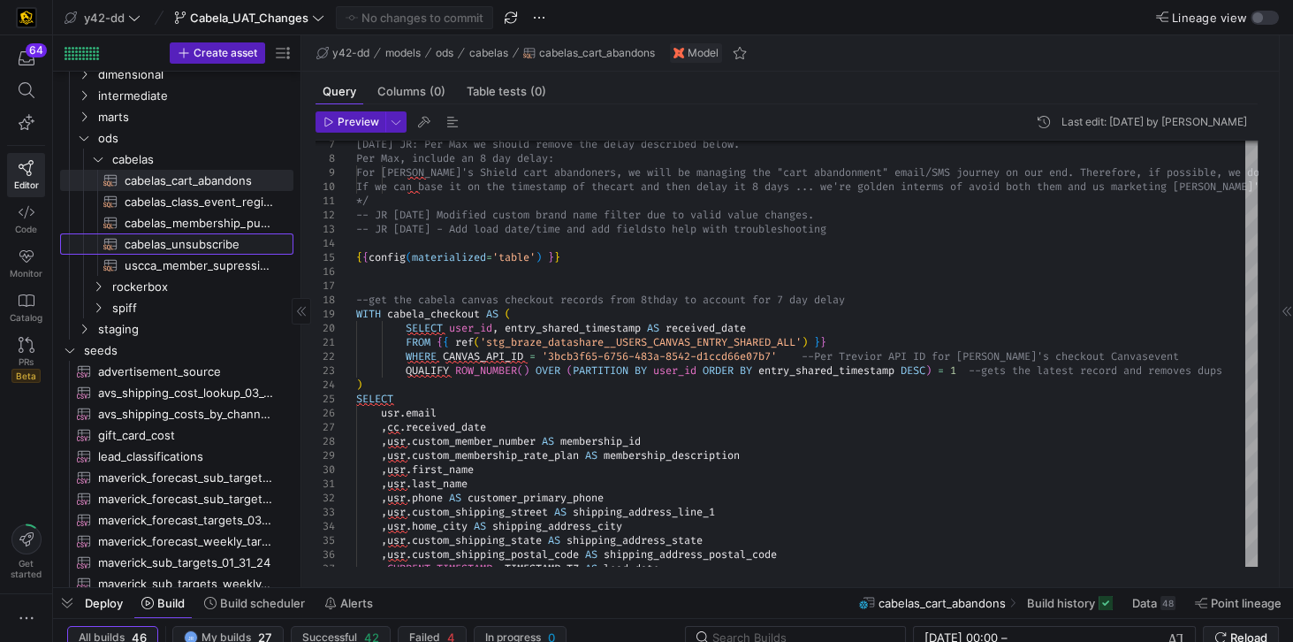
click at [207, 250] on span "cabelas_unsubscribe​​​​​​​​​​" at bounding box center [199, 244] width 148 height 20
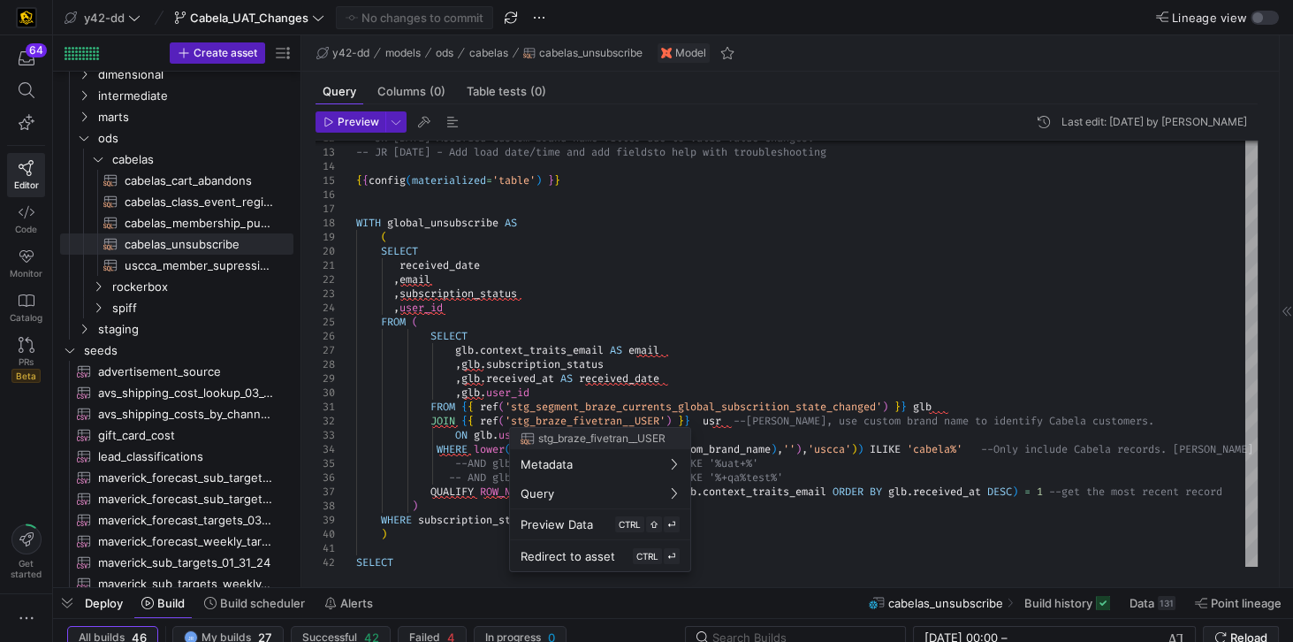
click at [941, 242] on div at bounding box center [646, 321] width 1293 height 642
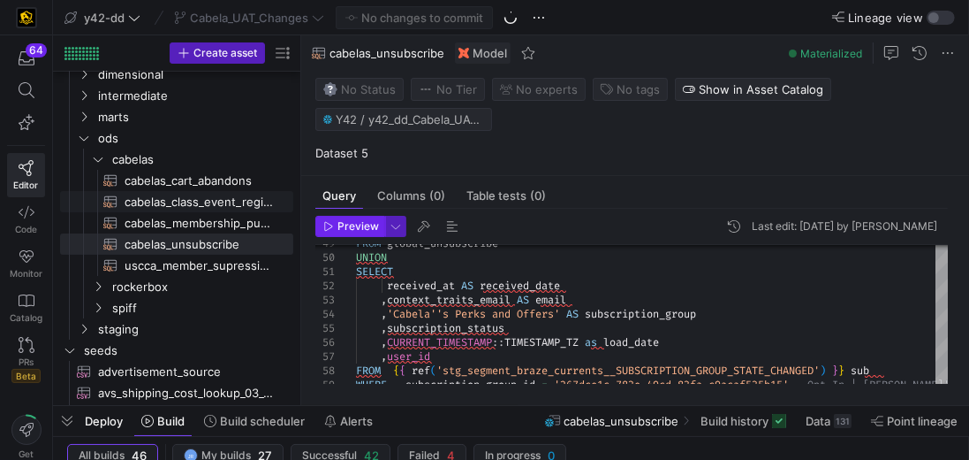
drag, startPoint x: 200, startPoint y: 200, endPoint x: 364, endPoint y: 230, distance: 167.1
click at [200, 200] on span "cabelas_class_event_registrants​​​​​​​​​​" at bounding box center [199, 202] width 148 height 20
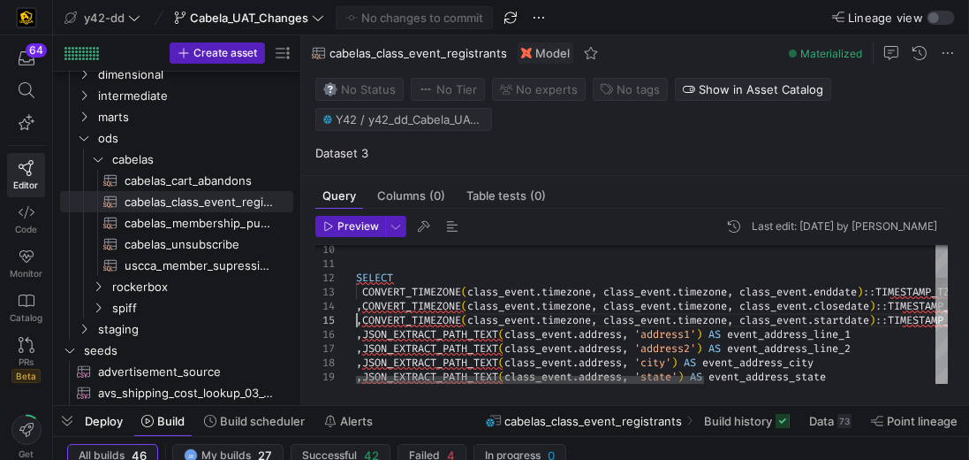
click at [358, 320] on div ", JSON_EXTRACT_PATH_TEXT ( class_event . address , 'state' ) AS event_address_s…" at bounding box center [848, 410] width 985 height 619
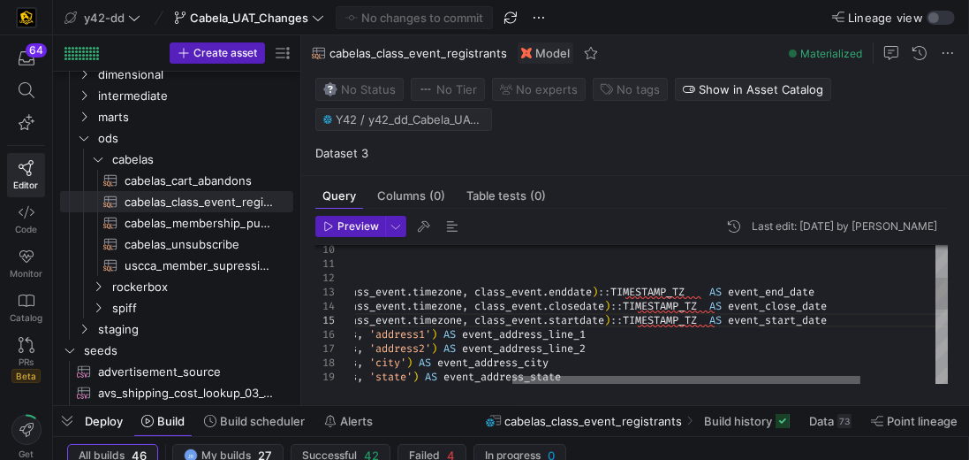
click at [659, 386] on div at bounding box center [687, 381] width 348 height 11
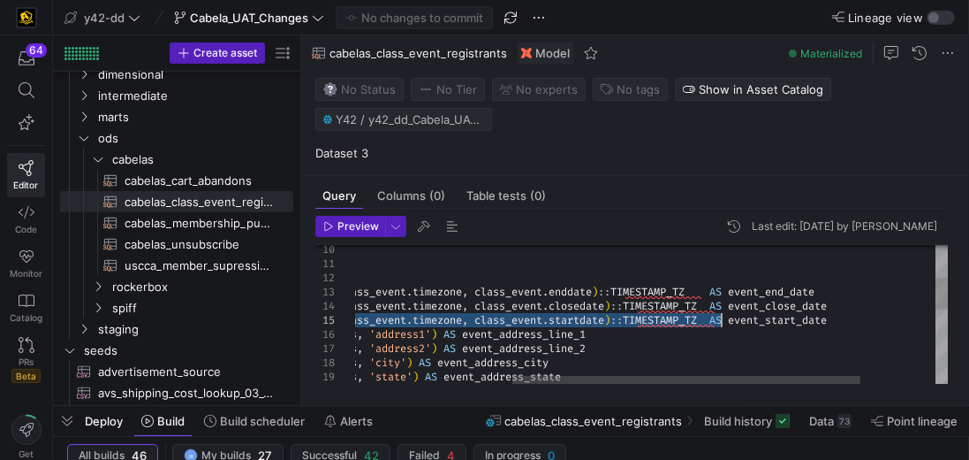
click at [721, 316] on div ", JSON_EXTRACT_PATH_TEXT ( class_event . address , 'state' ) AS event_address_s…" at bounding box center [583, 410] width 985 height 619
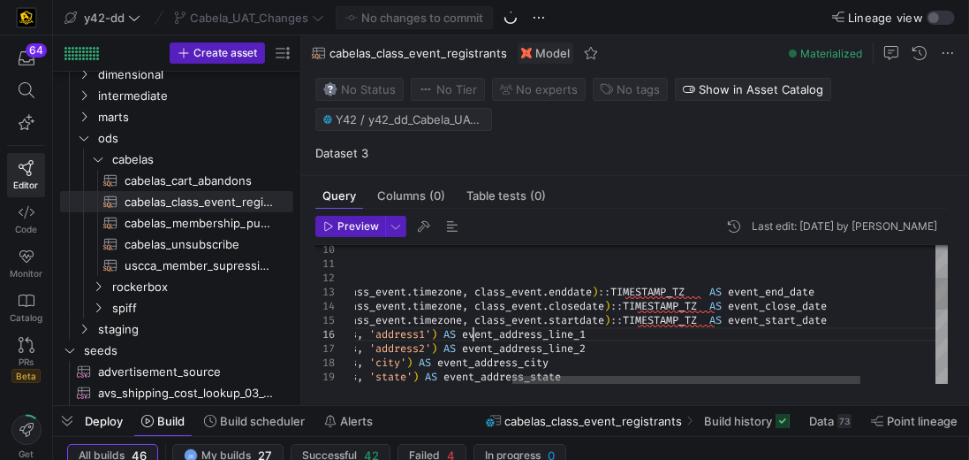
click at [470, 336] on div ", JSON_EXTRACT_PATH_TEXT ( class_event . address , 'state' ) AS event_address_s…" at bounding box center [583, 410] width 985 height 619
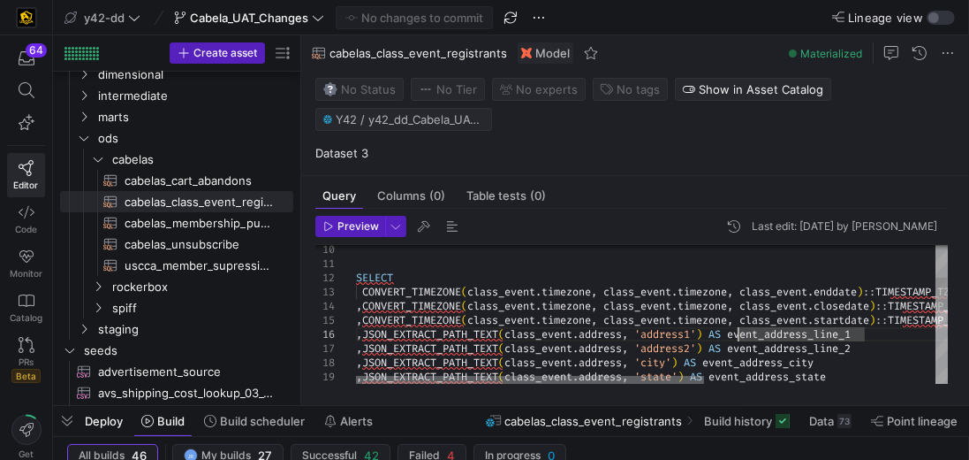
click at [366, 376] on div at bounding box center [530, 381] width 348 height 11
click at [374, 290] on div ", JSON_EXTRACT_PATH_TEXT ( class_event . address , 'state' ) AS event_address_s…" at bounding box center [848, 410] width 985 height 619
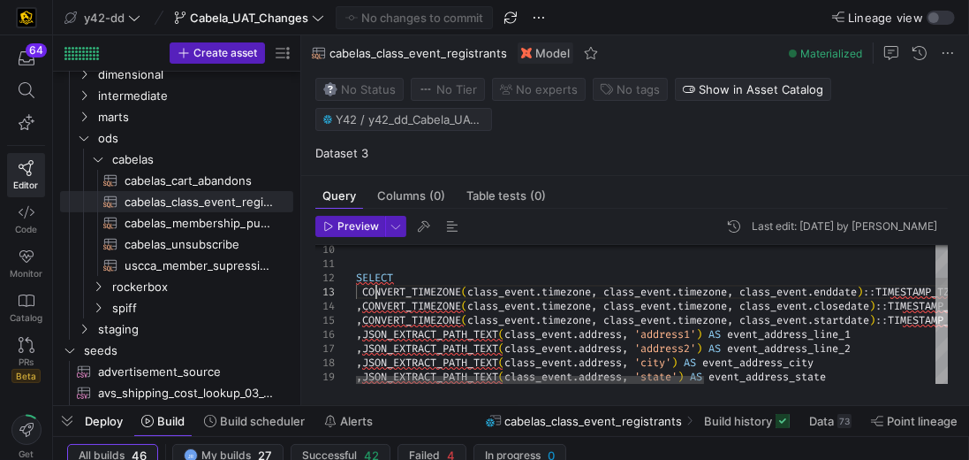
click at [374, 291] on div ", JSON_EXTRACT_PATH_TEXT ( class_event . address , 'state' ) AS event_address_s…" at bounding box center [848, 410] width 985 height 619
type textarea "SELECT class_event.timezone, class_event.timezone, class_event.enddate)::TIMEST…"
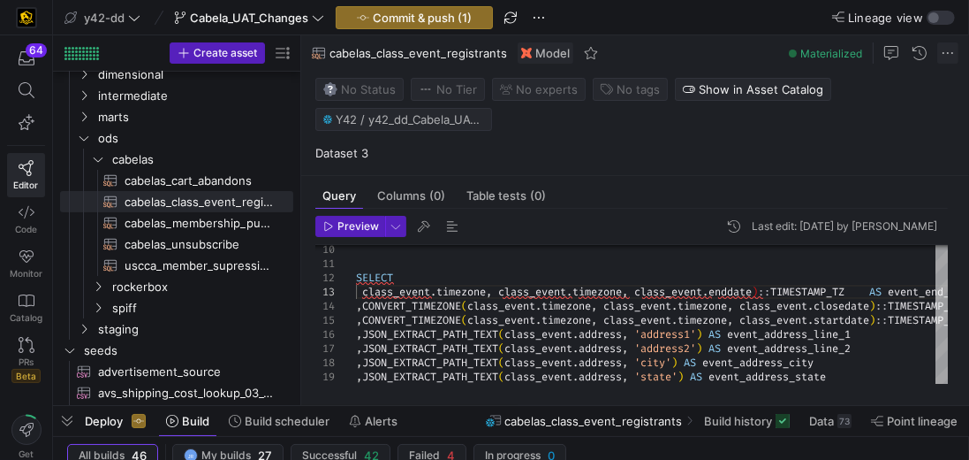
click at [948, 52] on span at bounding box center [948, 52] width 21 height 21
click at [653, 163] on div at bounding box center [484, 230] width 969 height 460
click at [543, 19] on span "button" at bounding box center [538, 17] width 21 height 21
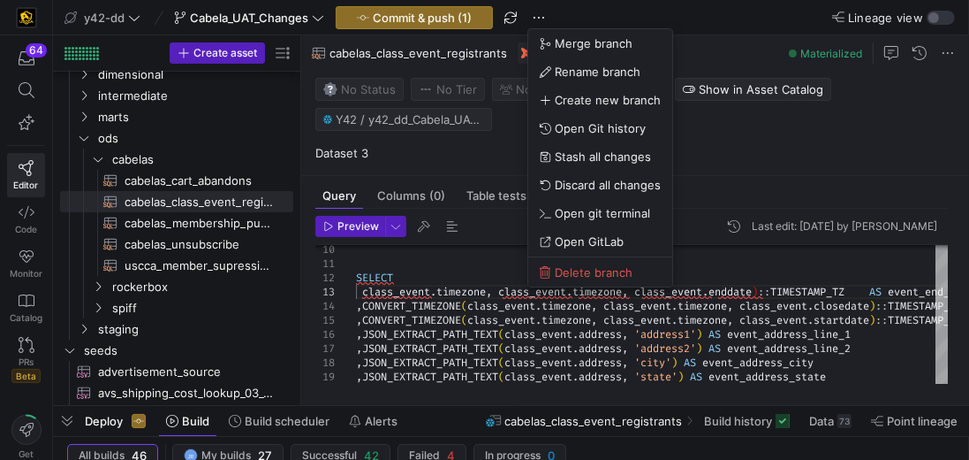
click at [948, 52] on div at bounding box center [484, 230] width 969 height 460
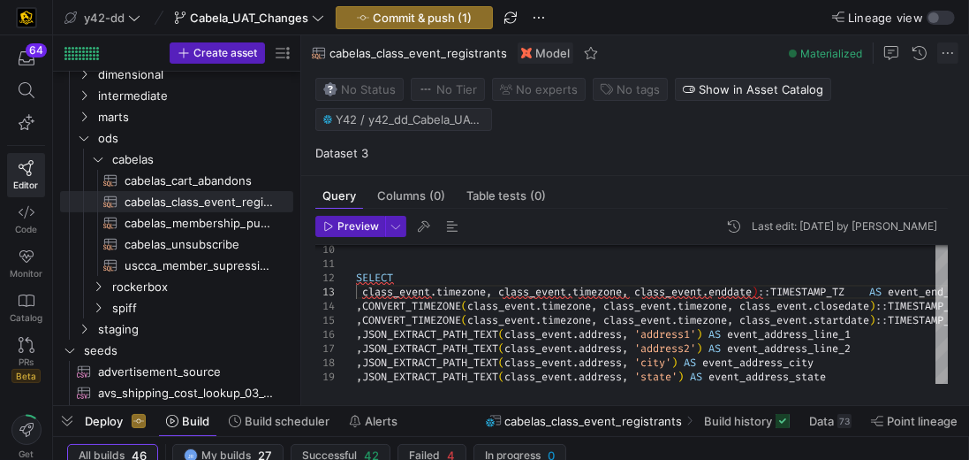
click at [941, 54] on span at bounding box center [948, 52] width 21 height 21
click at [923, 50] on div at bounding box center [484, 230] width 969 height 460
click at [923, 50] on span "button" at bounding box center [919, 52] width 21 height 21
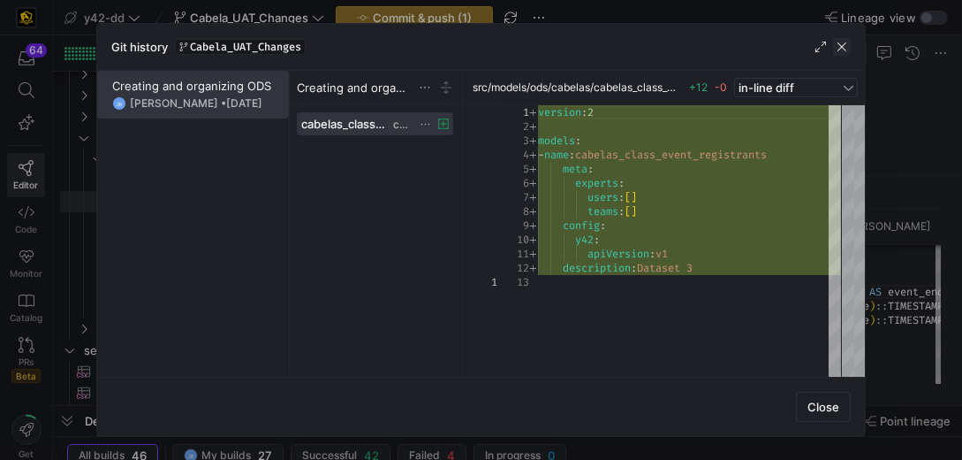
click at [849, 46] on span "button" at bounding box center [842, 47] width 18 height 18
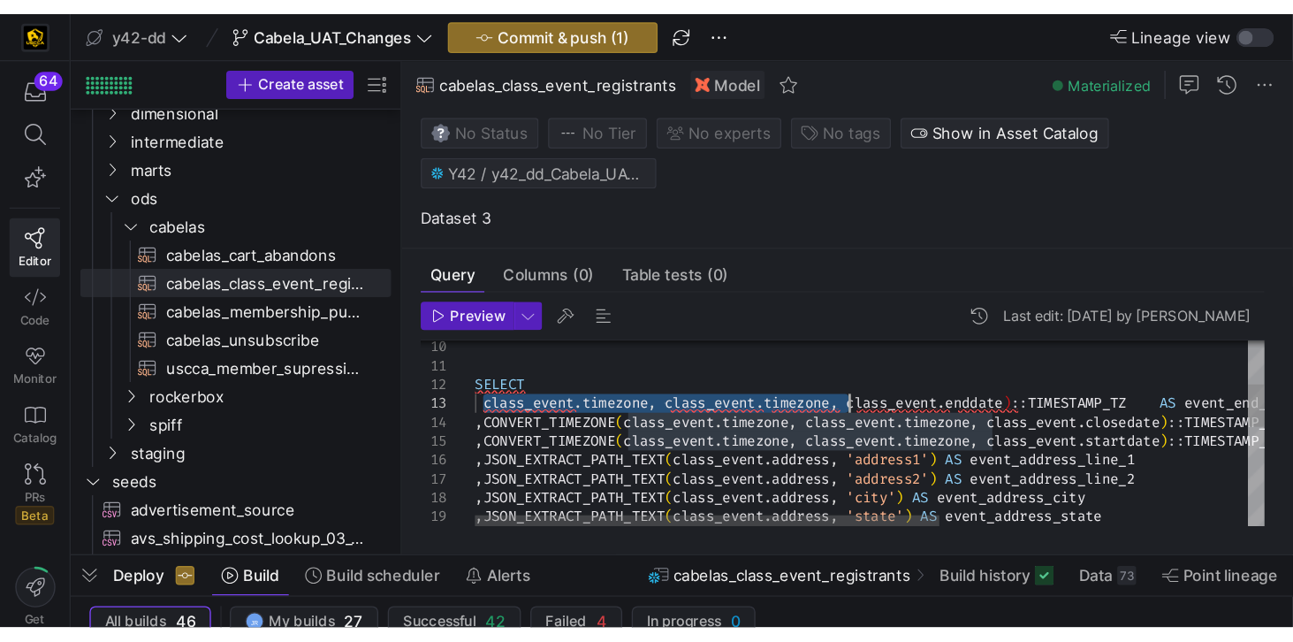
scroll to position [0, 5]
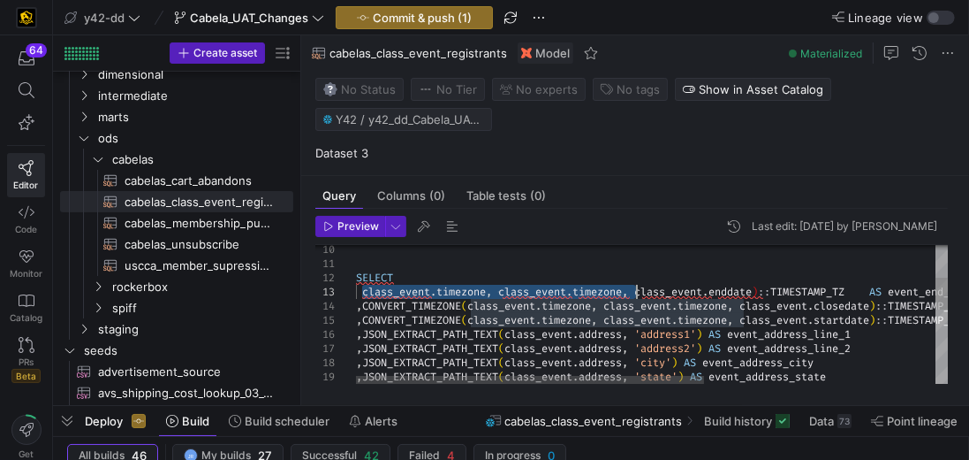
click at [636, 290] on div ", JSON_EXTRACT_PATH_TEXT ( class_event . address , 'state' ) AS event_address_s…" at bounding box center [848, 410] width 985 height 619
click at [627, 290] on div ", JSON_EXTRACT_PATH_TEXT ( class_event . address , 'state' ) AS event_address_s…" at bounding box center [848, 410] width 985 height 619
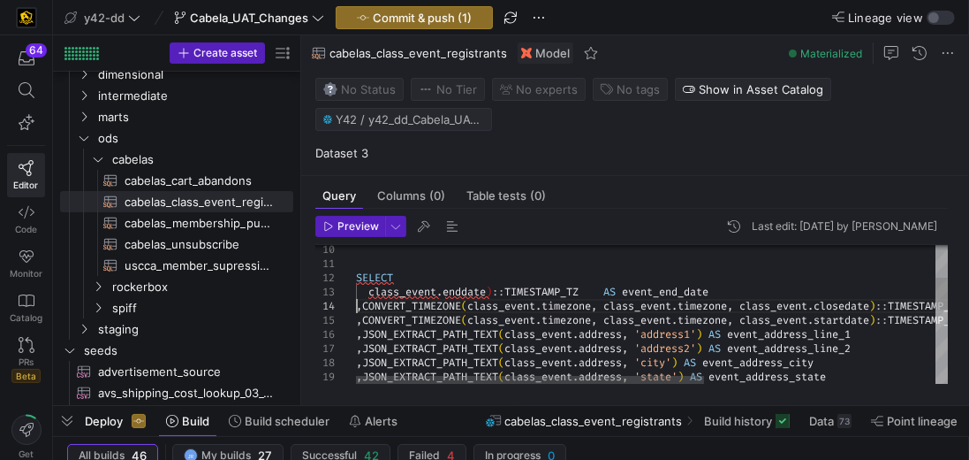
click at [357, 297] on div ", JSON_EXTRACT_PATH_TEXT ( class_event . address , 'state' ) AS event_address_s…" at bounding box center [848, 410] width 985 height 619
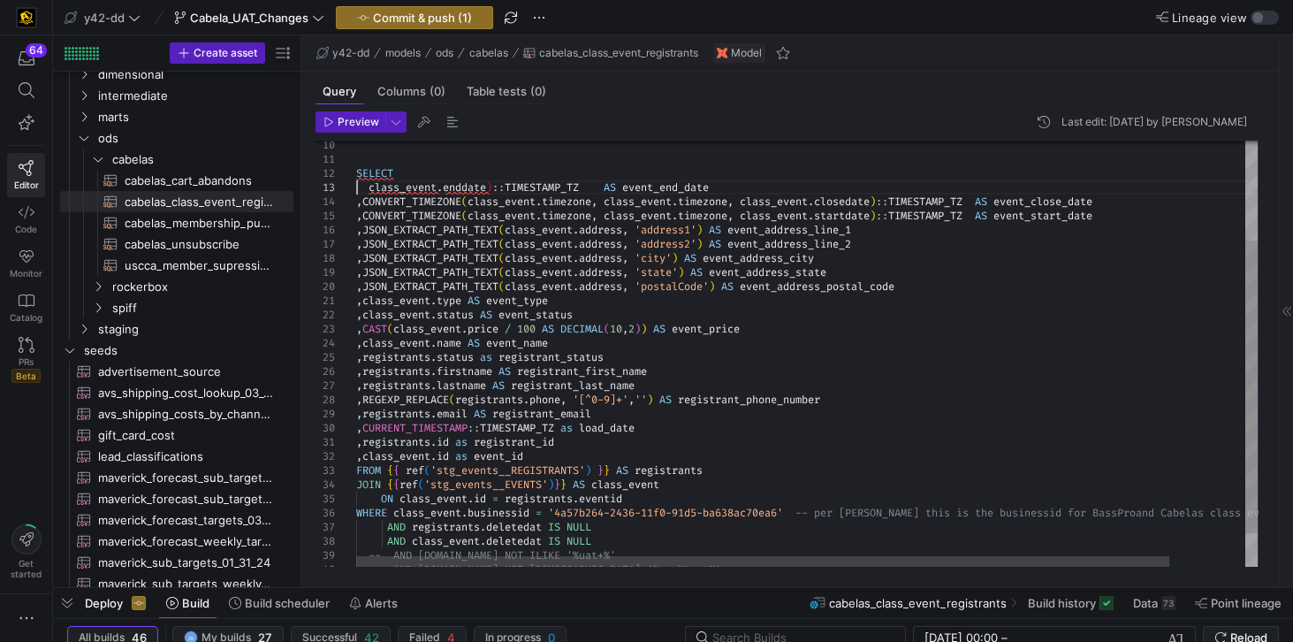
click at [358, 187] on div ", JSON_EXTRACT_PATH_TEXT ( class_event . address , 'address2' ) AS event_addres…" at bounding box center [848, 305] width 985 height 619
click at [1117, 216] on div ", JSON_EXTRACT_PATH_TEXT ( class_event . address , 'address2' ) AS event_addres…" at bounding box center [848, 305] width 985 height 619
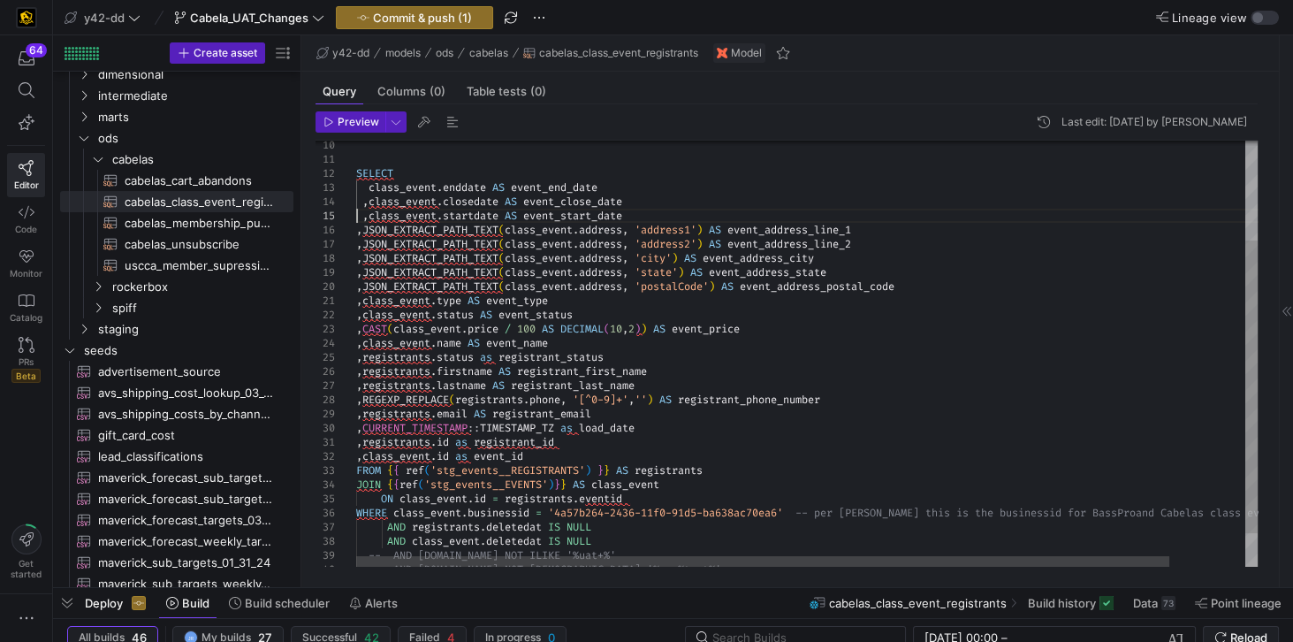
click at [359, 220] on div ", JSON_EXTRACT_PATH_TEXT ( class_event . address , 'address2' ) AS event_addres…" at bounding box center [848, 305] width 985 height 619
type textarea "SELECT class_event.enddate AS event_end_date ,class_event.closedate AS event_cl…"
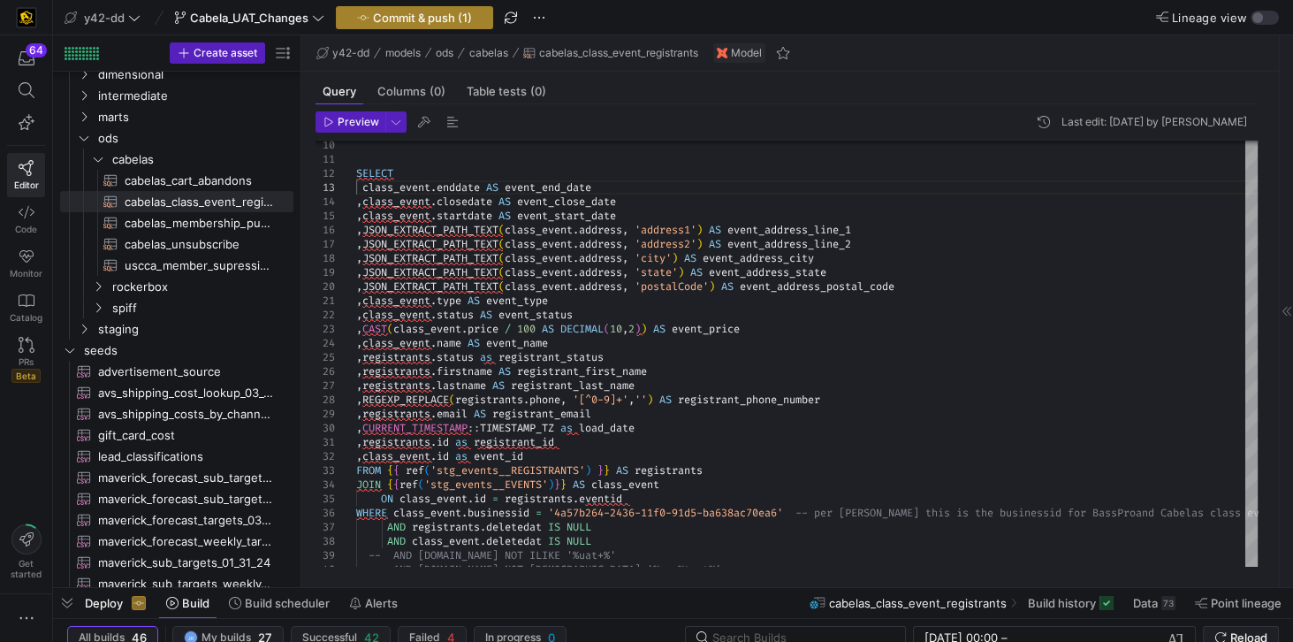
click at [429, 11] on span "Commit & push (1)" at bounding box center [422, 18] width 99 height 14
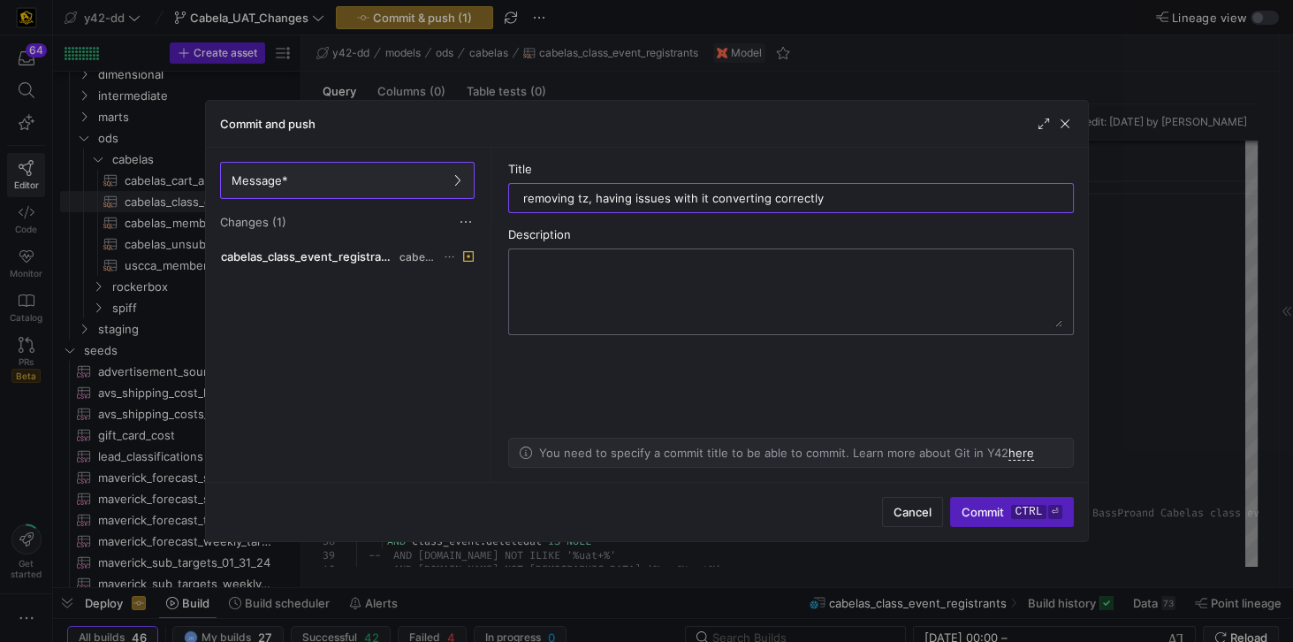
type input "removing tz, having issues with it converting correctly"
click at [761, 273] on textarea at bounding box center [791, 291] width 543 height 71
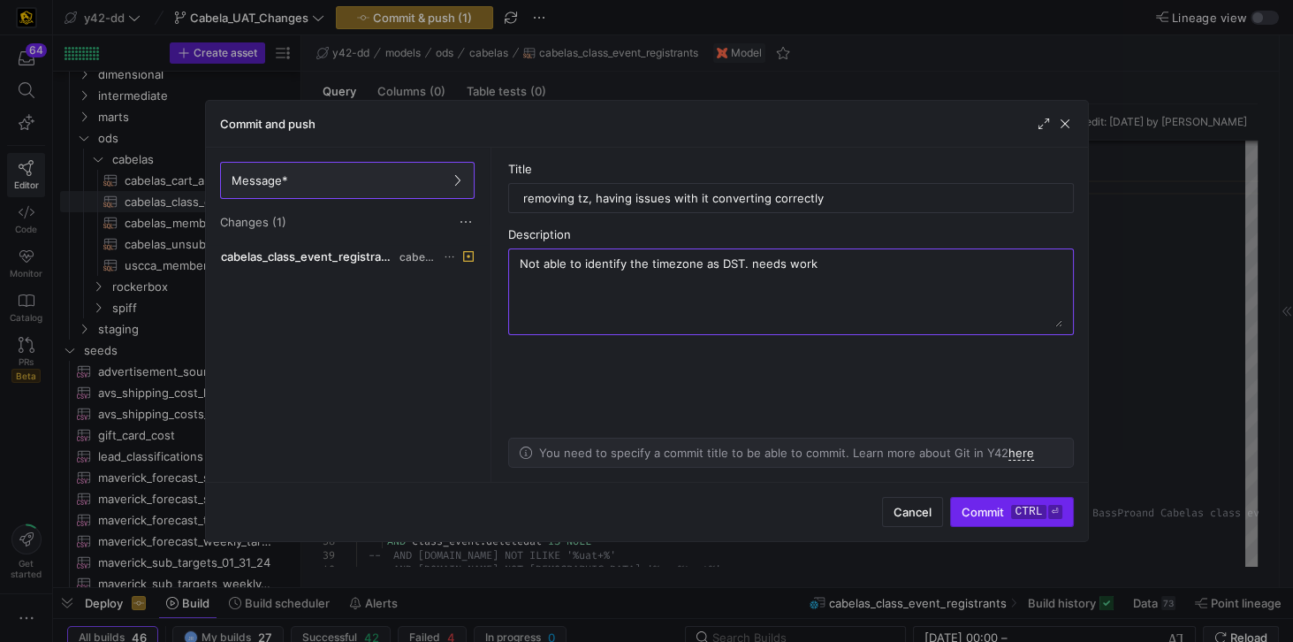
type textarea "Not able to identify the timezone as DST. needs work"
click at [1005, 510] on span "Commit ctrl ⏎" at bounding box center [1011, 512] width 100 height 14
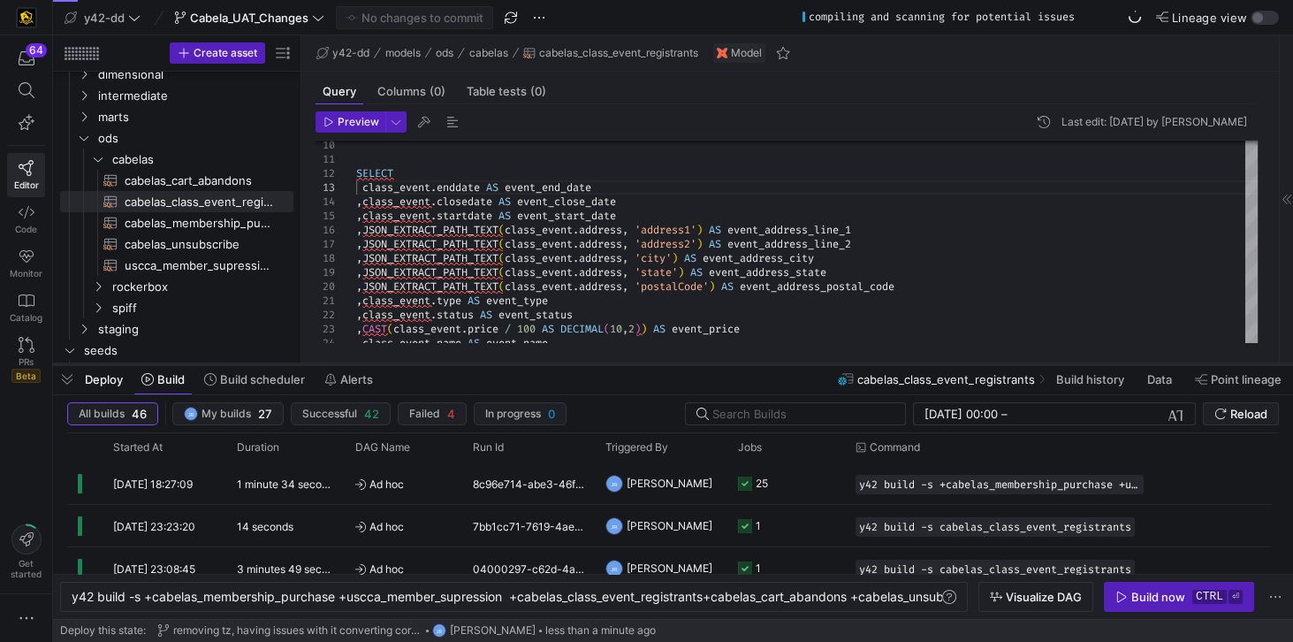
drag, startPoint x: 719, startPoint y: 589, endPoint x: 699, endPoint y: 352, distance: 237.7
click at [699, 361] on div at bounding box center [673, 364] width 1240 height 7
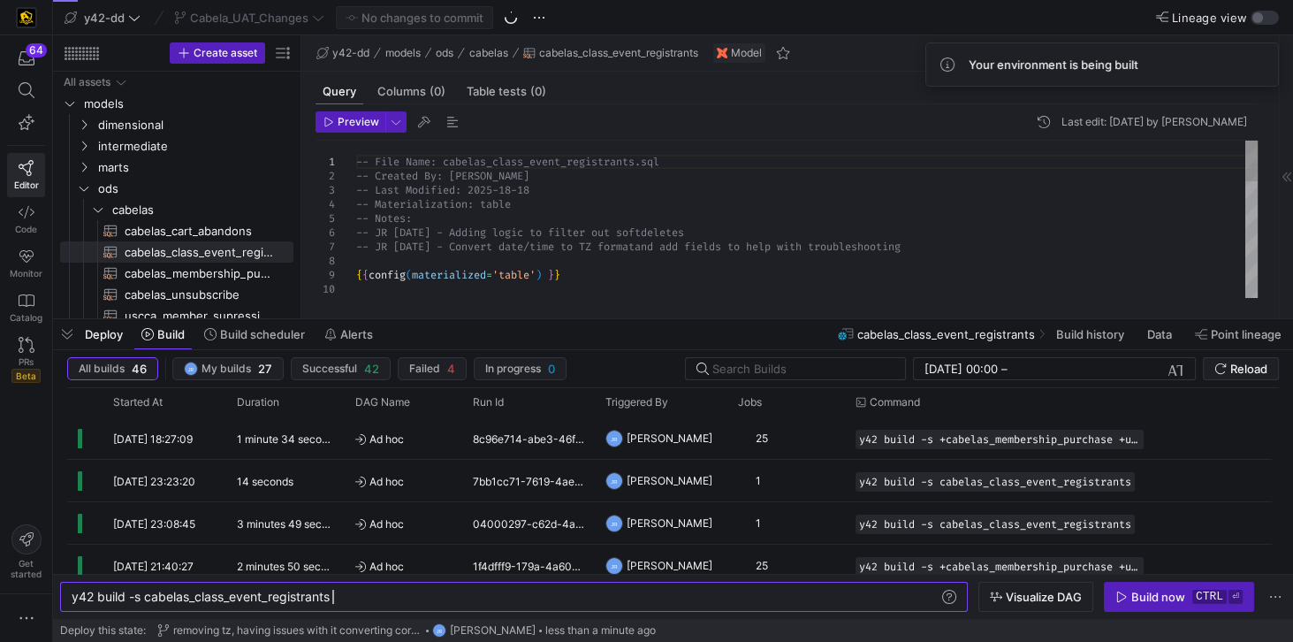
scroll to position [0, 260]
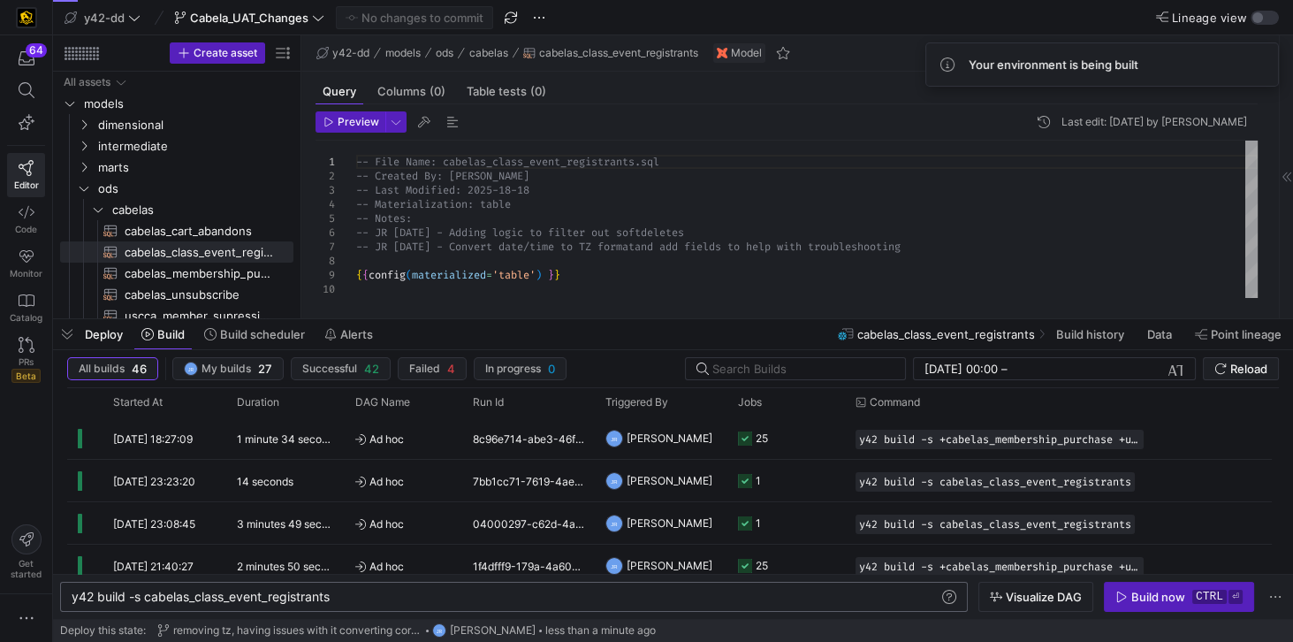
click at [770, 601] on div "y42 build -s cabelas_class_event_registrants" at bounding box center [507, 596] width 870 height 14
click at [1165, 597] on div "Build now" at bounding box center [1158, 596] width 54 height 14
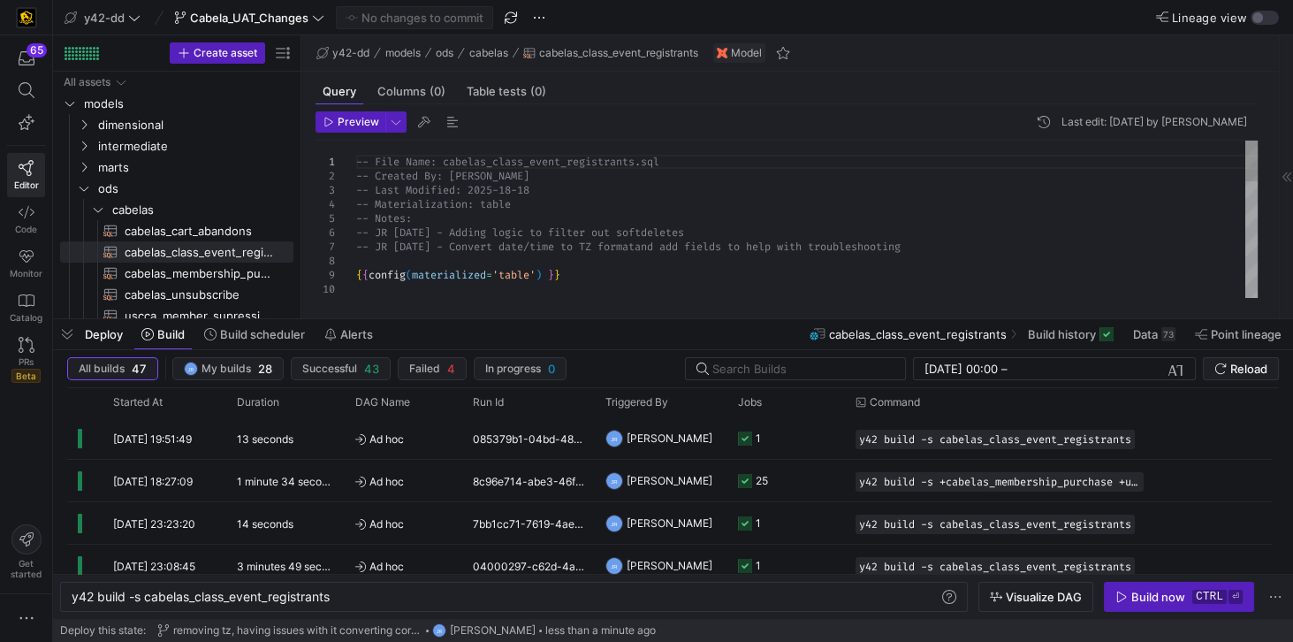
click at [584, 219] on div "-- File Name: cabelas_class_event_registrants.sql -- Created By: [PERSON_NAME] …" at bounding box center [806, 445] width 901 height 608
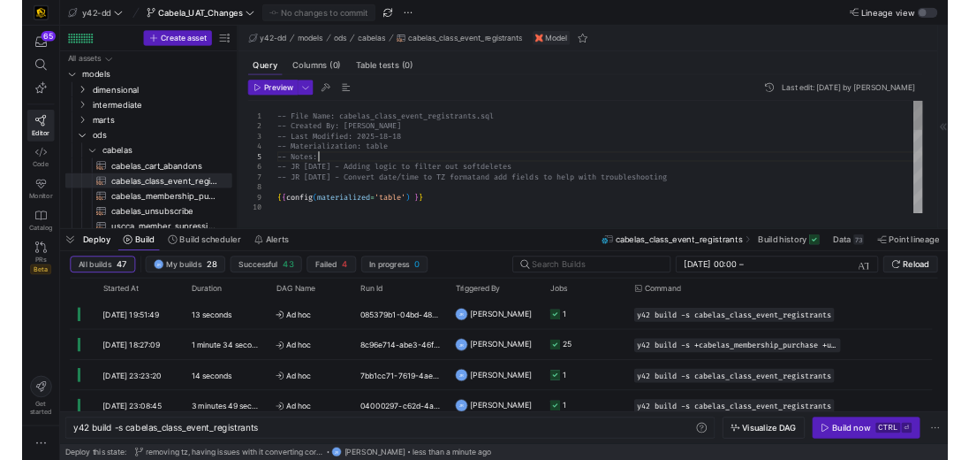
scroll to position [0, 0]
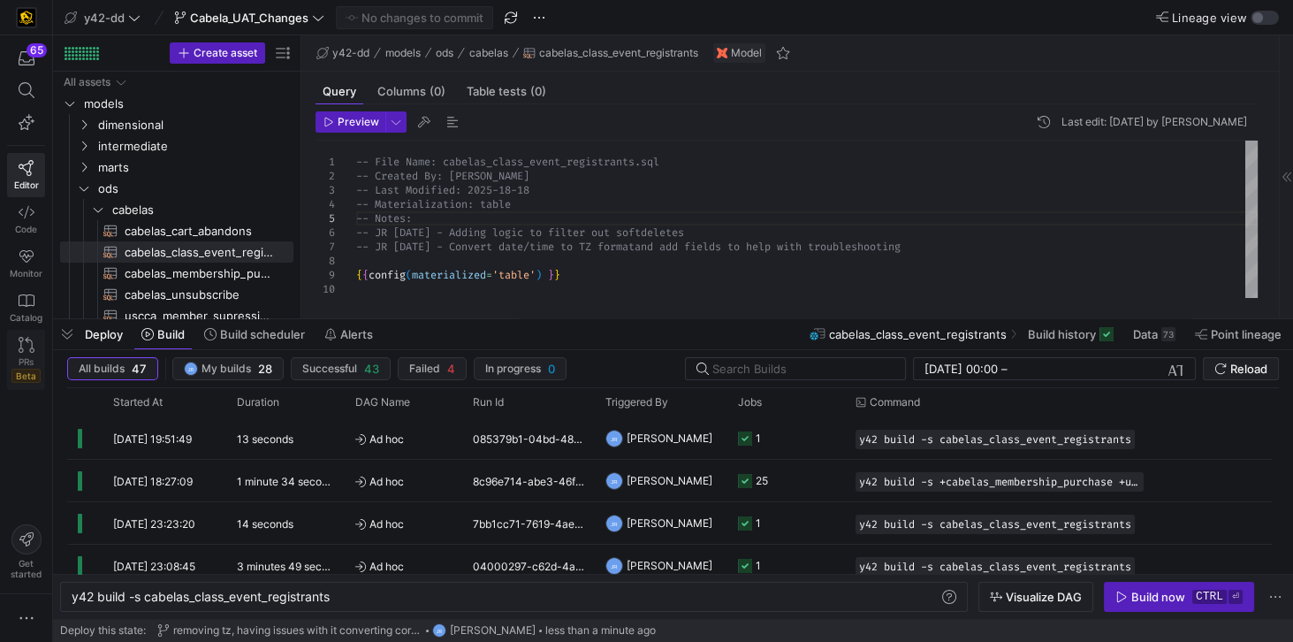
click at [30, 352] on link "PRs Beta" at bounding box center [26, 360] width 38 height 60
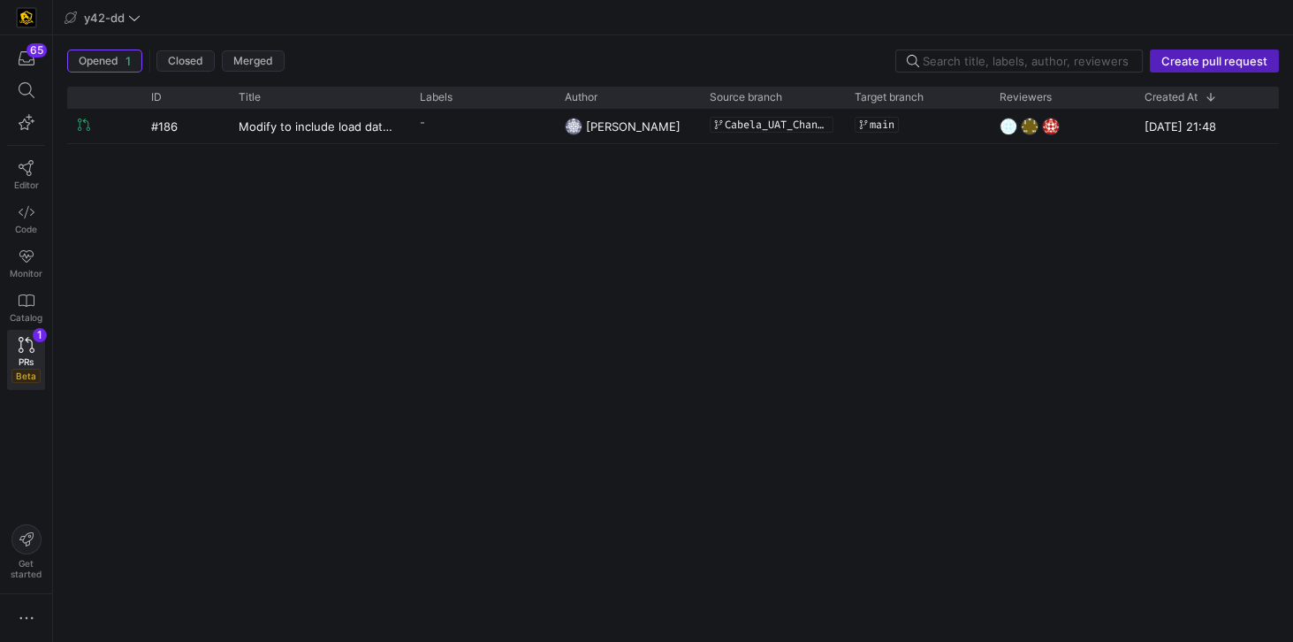
click at [403, 275] on div "#186 Modify to include load date and fields to help troubleshoot - [PERSON_NAME…" at bounding box center [672, 368] width 1211 height 519
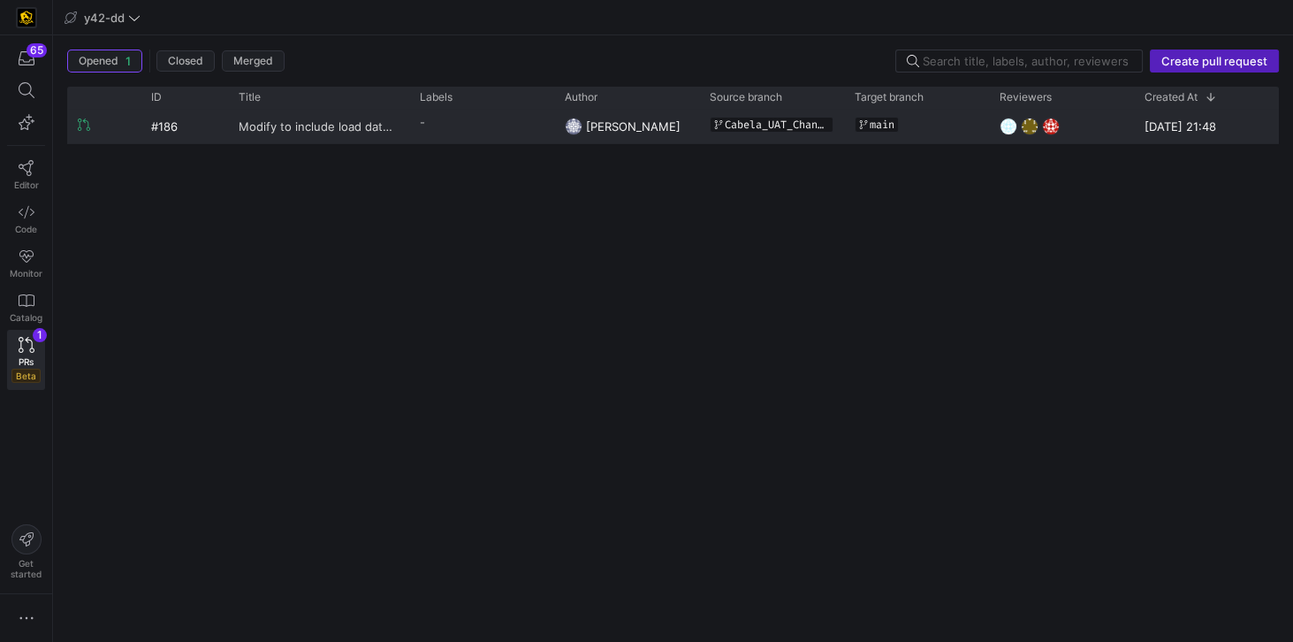
click at [339, 121] on span "Modify to include load date and fields to help troubleshoot" at bounding box center [319, 126] width 160 height 33
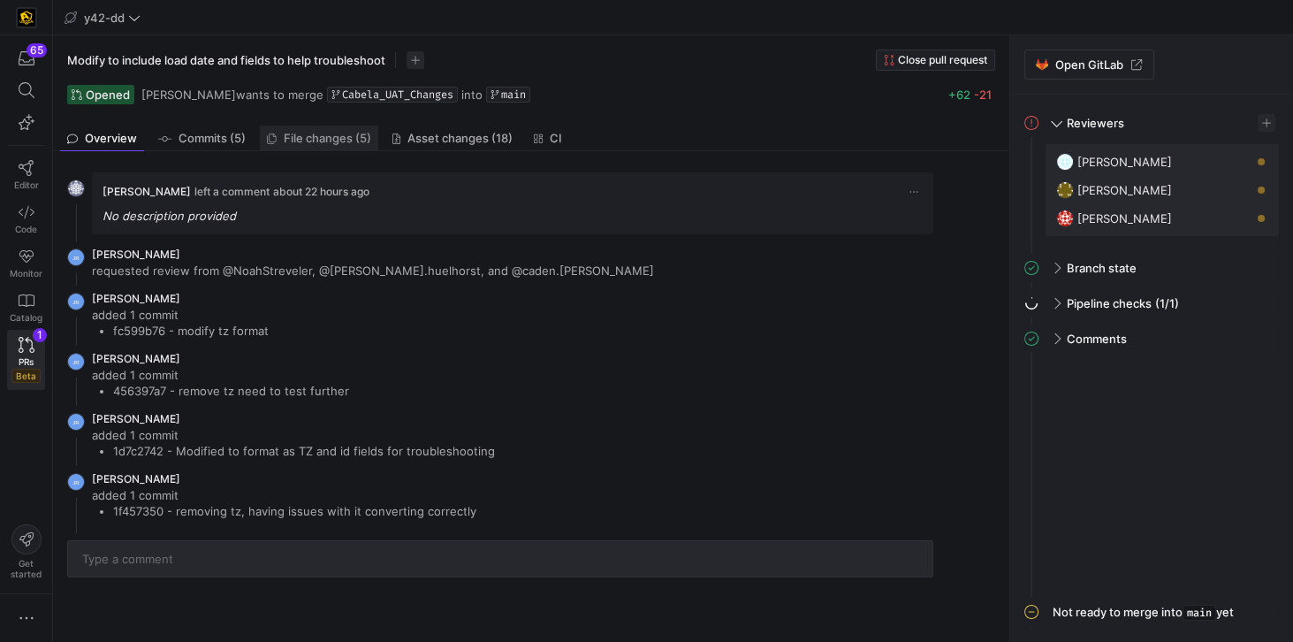
click at [326, 139] on span "File changes (5)" at bounding box center [327, 138] width 87 height 11
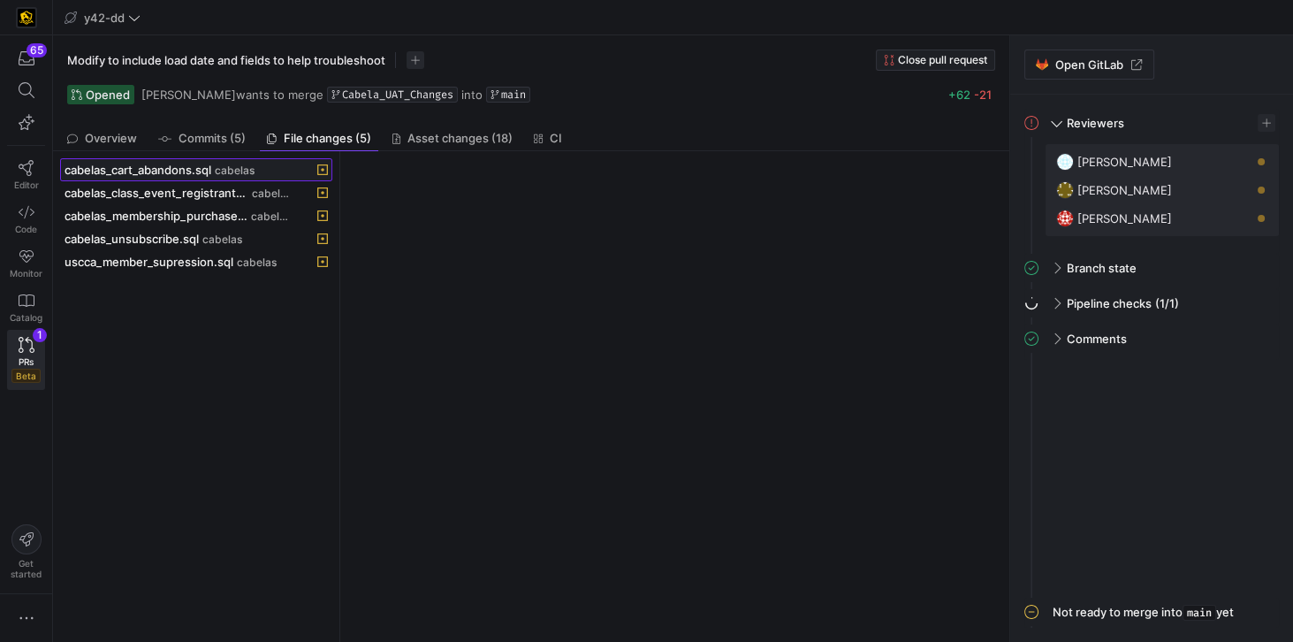
click at [194, 175] on span "cabelas_cart_abandons.sql" at bounding box center [138, 170] width 147 height 14
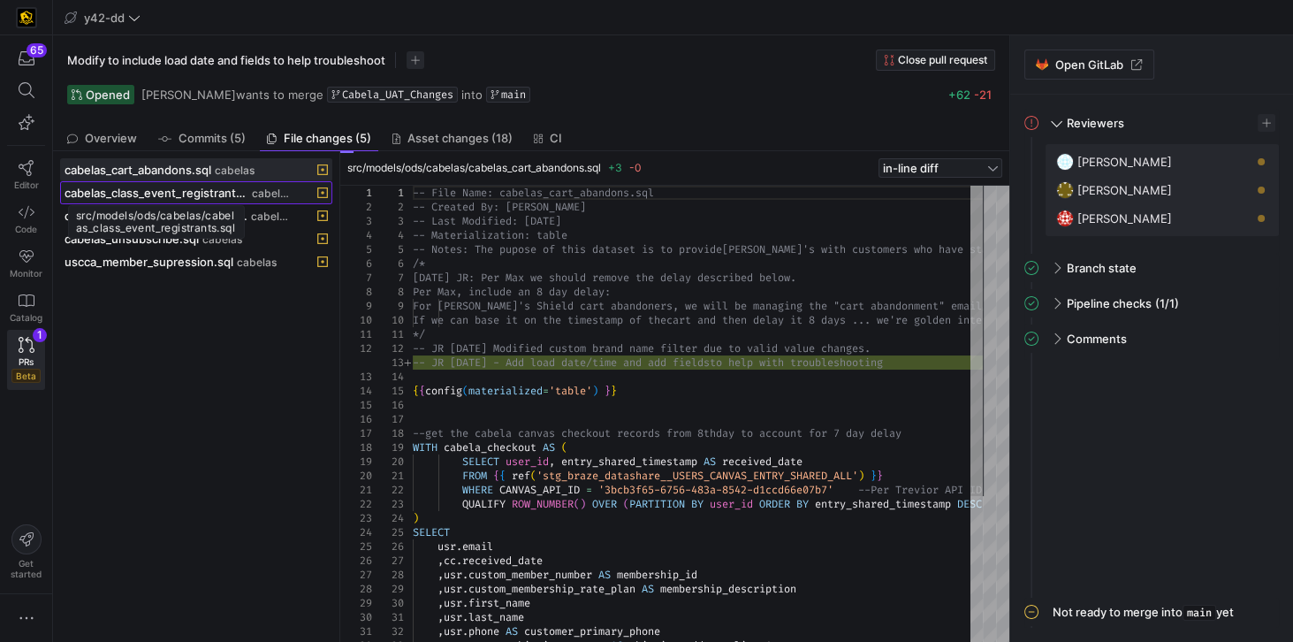
click at [194, 191] on span "cabelas_class_event_registrants.sql" at bounding box center [157, 193] width 184 height 14
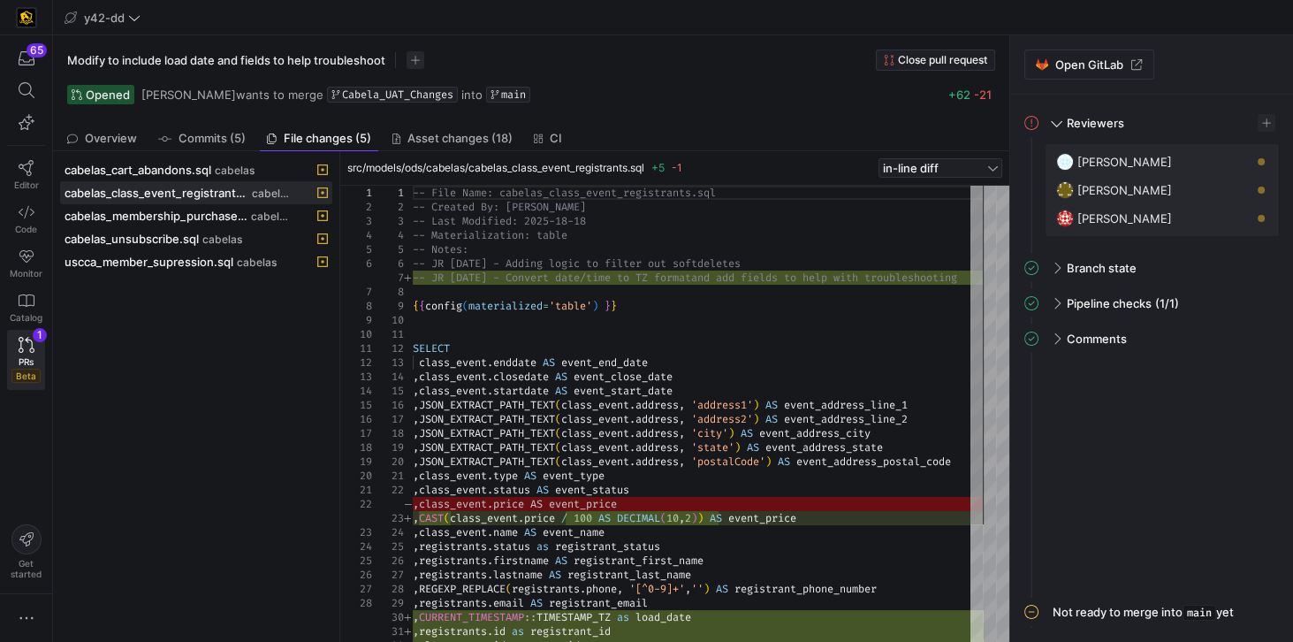
click at [217, 384] on div "cabelas_cart_abandons.sql cabelas cabelas_class_event_registrants.sql cabelas c…" at bounding box center [196, 396] width 272 height 476
click at [26, 166] on icon at bounding box center [27, 168] width 16 height 16
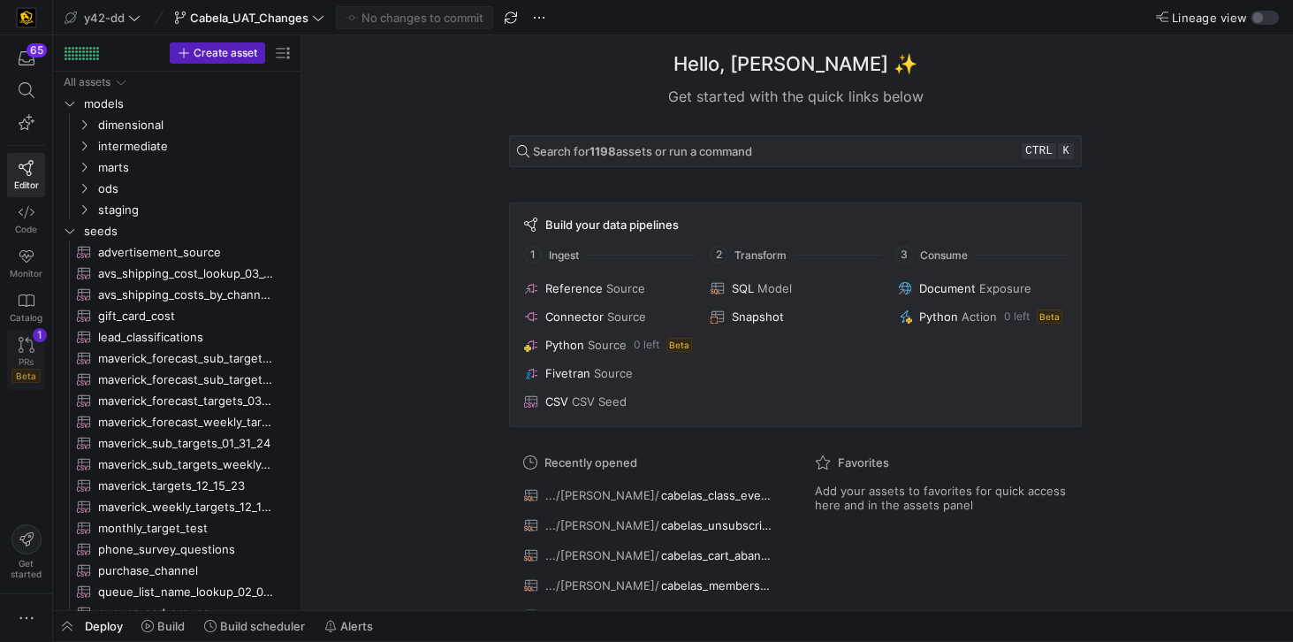
click at [34, 345] on link "PRs Beta 1" at bounding box center [26, 360] width 38 height 60
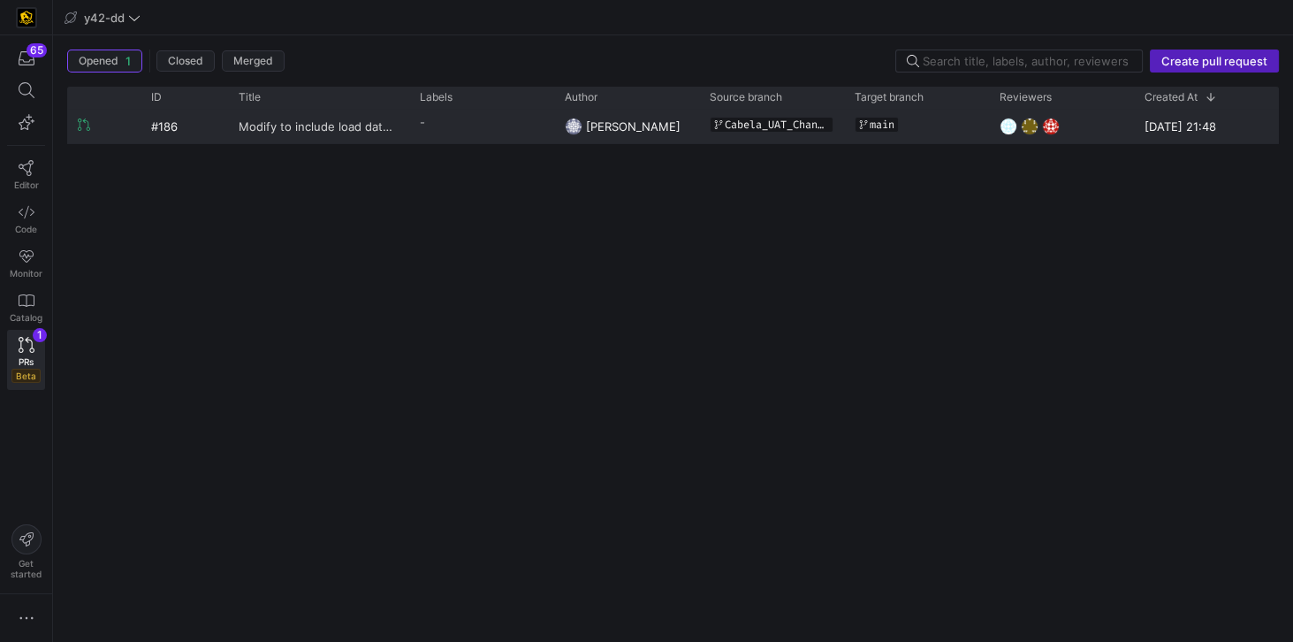
click at [272, 125] on span "Modify to include load date and fields to help troubleshoot" at bounding box center [319, 126] width 160 height 33
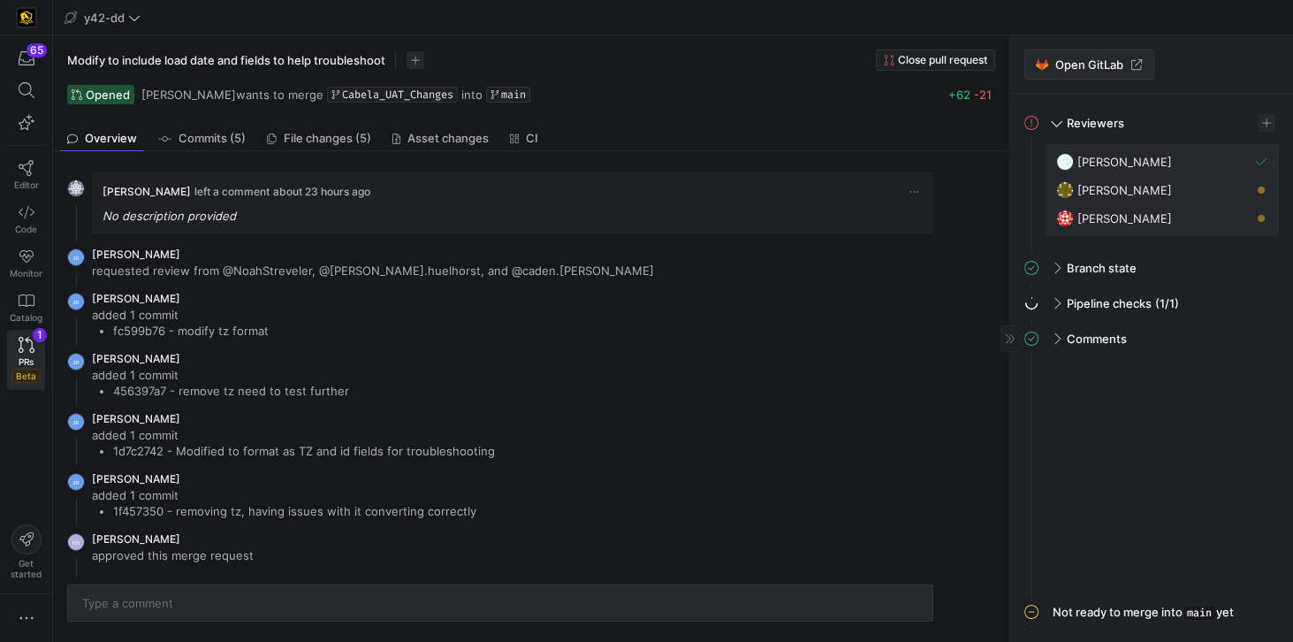
click at [1078, 67] on span "Open GitLab" at bounding box center [1089, 64] width 68 height 14
